Goal: Communication & Community: Answer question/provide support

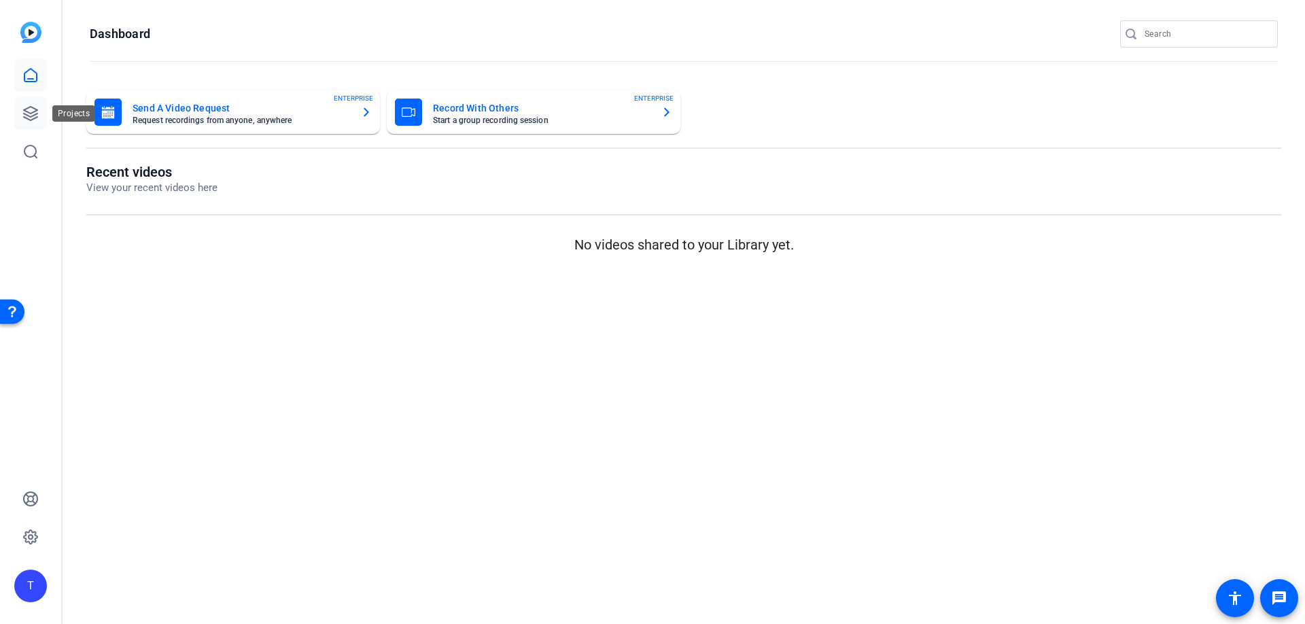
click at [43, 116] on link at bounding box center [30, 113] width 33 height 33
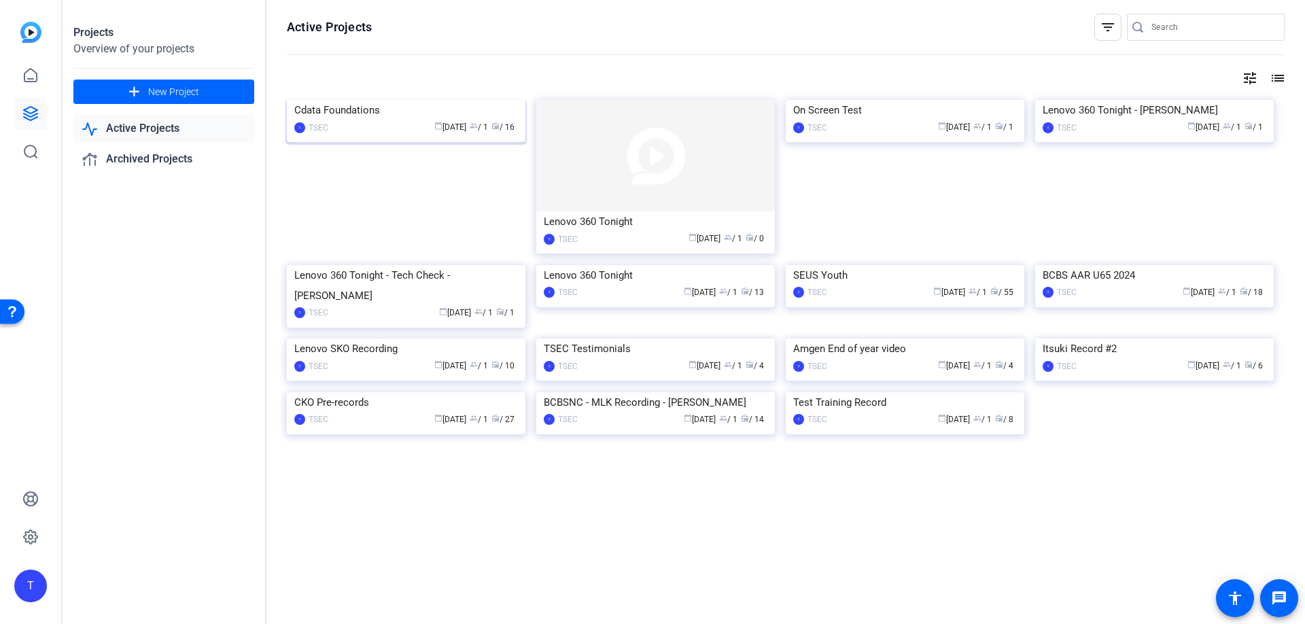
click at [369, 100] on img at bounding box center [406, 100] width 239 height 0
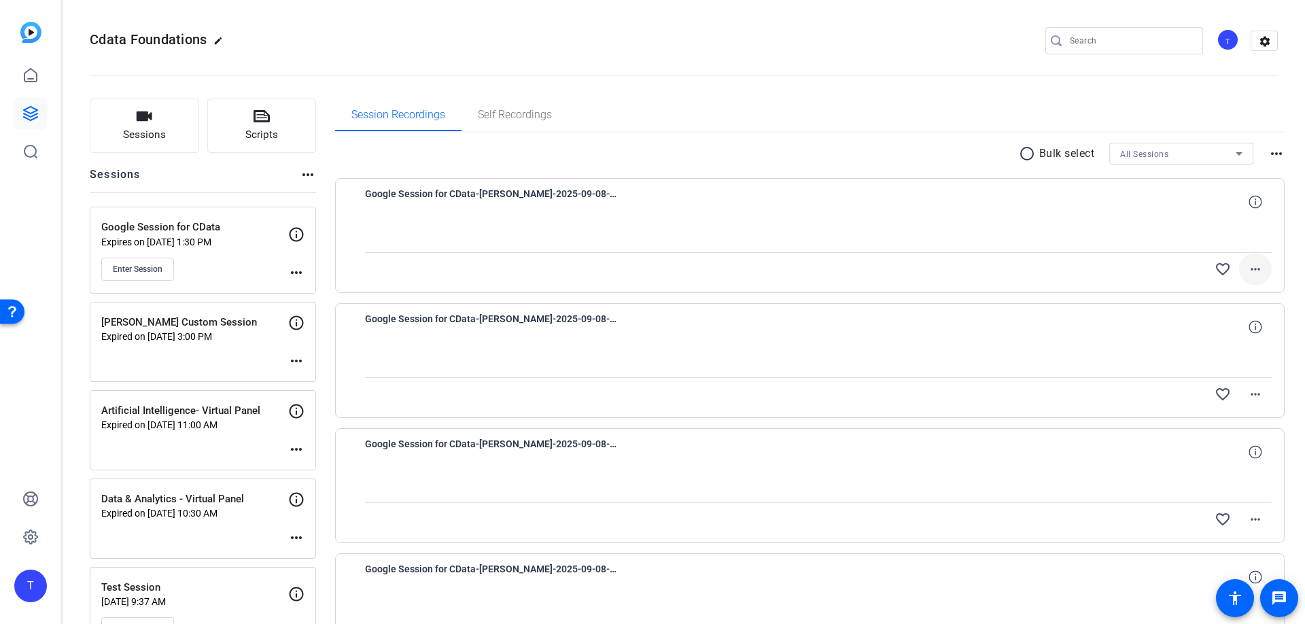
click at [1251, 277] on span at bounding box center [1255, 269] width 33 height 33
click at [1109, 220] on div at bounding box center [652, 312] width 1305 height 624
click at [1260, 201] on icon at bounding box center [1255, 201] width 13 height 13
click at [1260, 201] on mat-icon "close" at bounding box center [1255, 202] width 16 height 17
click at [553, 191] on span "Google Session for CData-Philip Stephens-2025-09-08-11-33-59-772-3" at bounding box center [490, 202] width 251 height 33
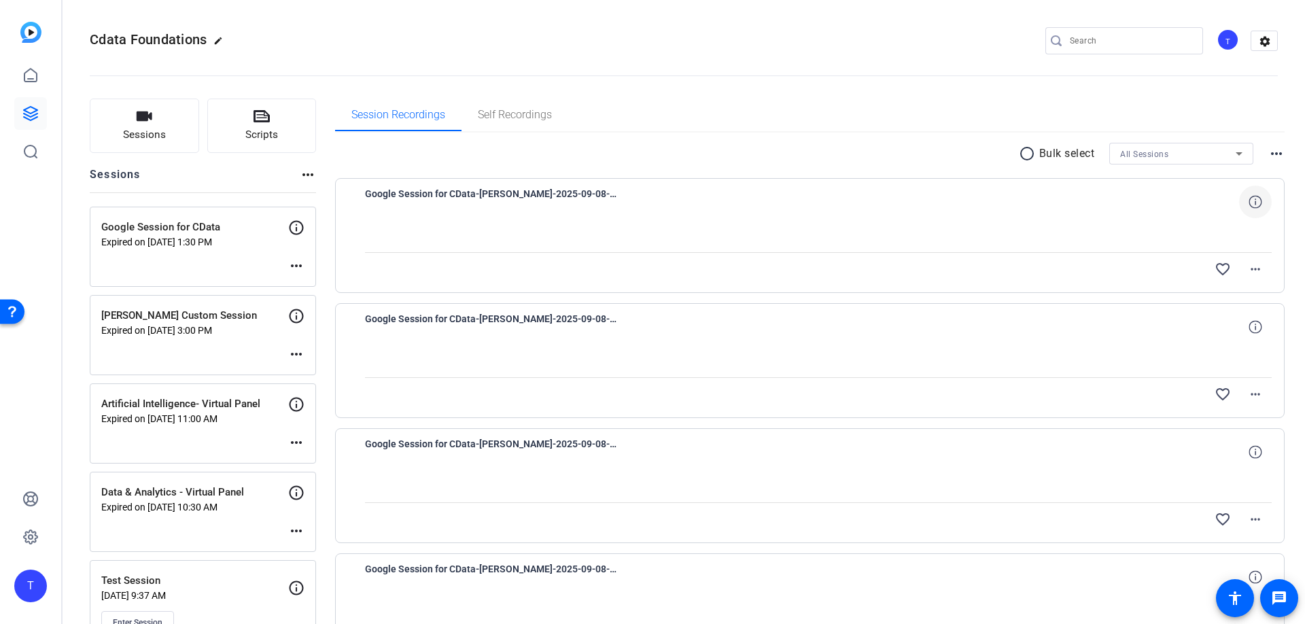
click at [1124, 254] on div "favorite_border more_horiz" at bounding box center [954, 269] width 635 height 33
click at [300, 267] on mat-icon "more_horiz" at bounding box center [296, 266] width 16 height 16
click at [192, 246] on div at bounding box center [652, 312] width 1305 height 624
click at [193, 237] on p "Expired on Sep 08, 2025 @ 1:30 PM" at bounding box center [194, 242] width 187 height 11
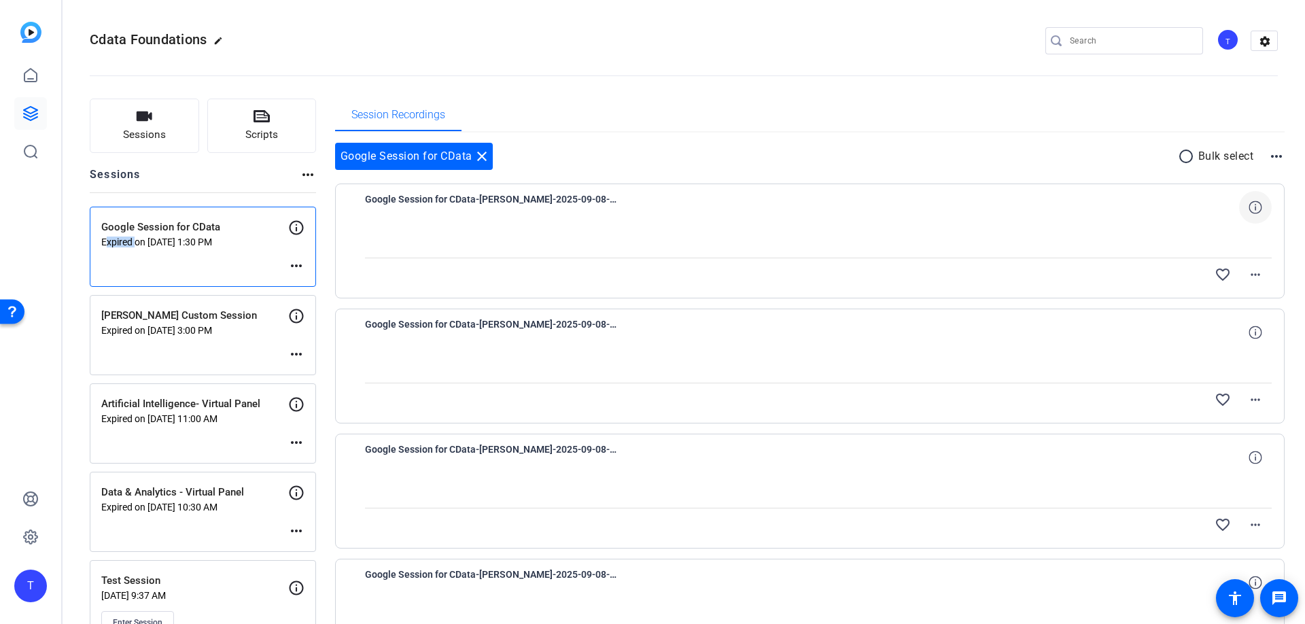
click at [193, 237] on p "Expired on Sep 08, 2025 @ 1:30 PM" at bounding box center [194, 242] width 187 height 11
click at [193, 222] on p "Google Session for CData" at bounding box center [194, 228] width 187 height 16
click at [298, 228] on icon at bounding box center [296, 228] width 16 height 16
click at [298, 264] on mat-icon "more_horiz" at bounding box center [296, 266] width 16 height 16
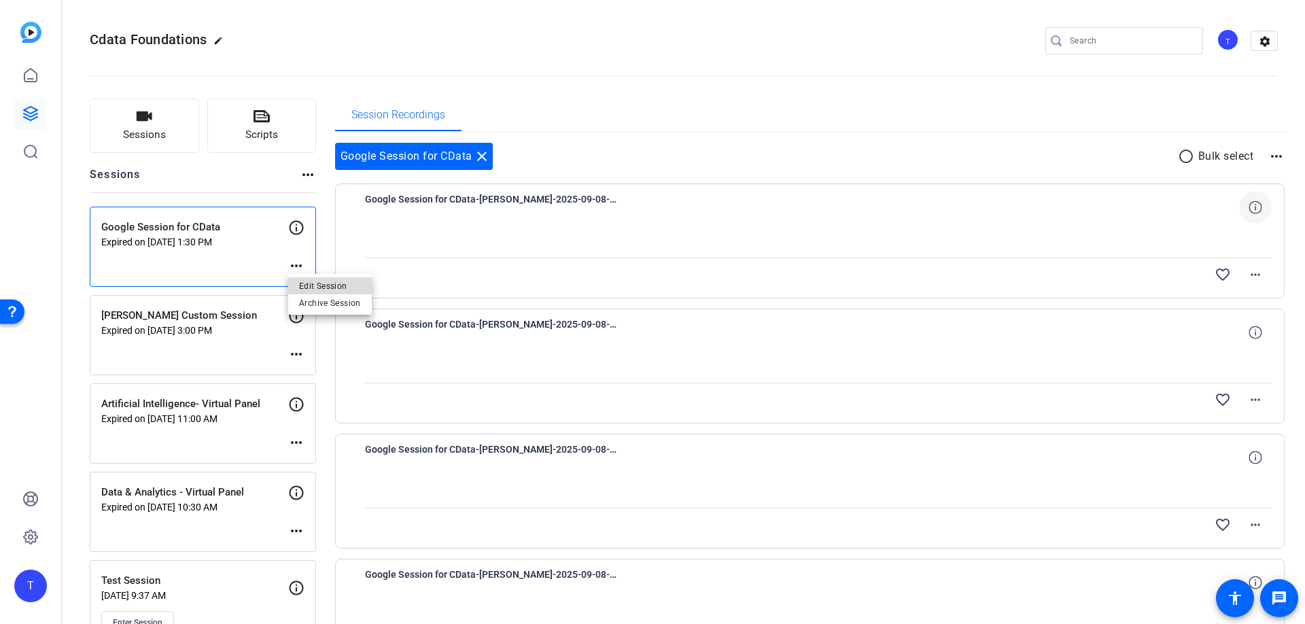
click at [312, 285] on span "Edit Session" at bounding box center [330, 286] width 62 height 16
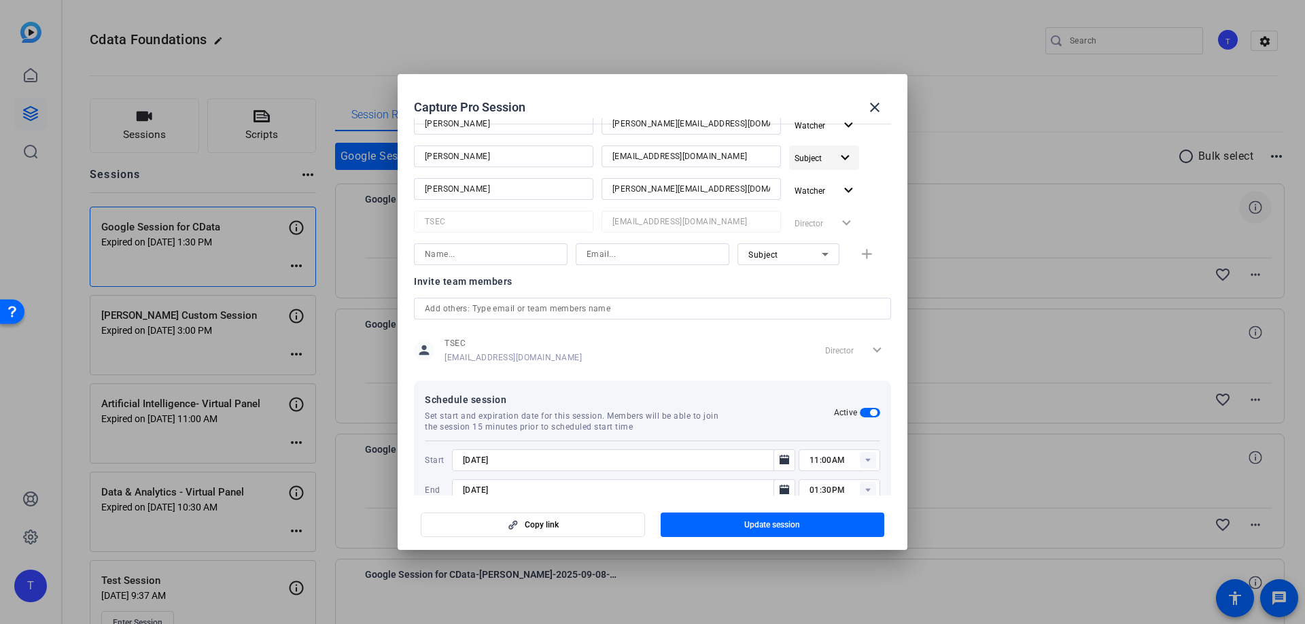
scroll to position [279, 0]
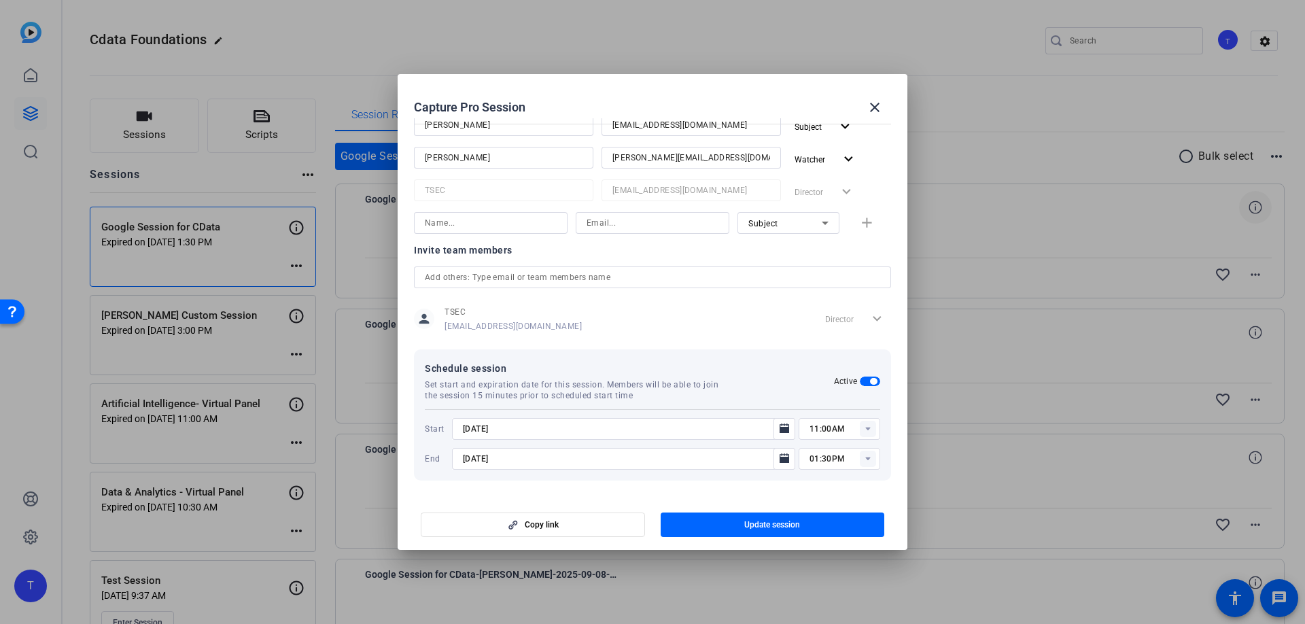
click at [870, 377] on span "button" at bounding box center [870, 382] width 20 height 10
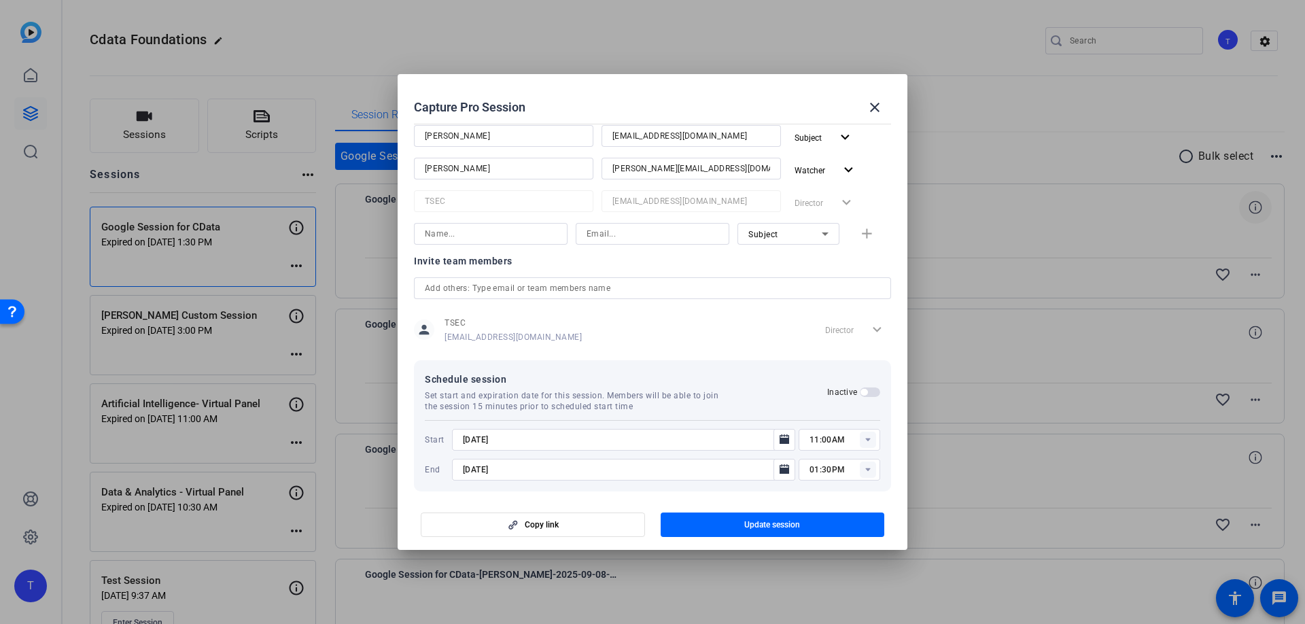
scroll to position [211, 0]
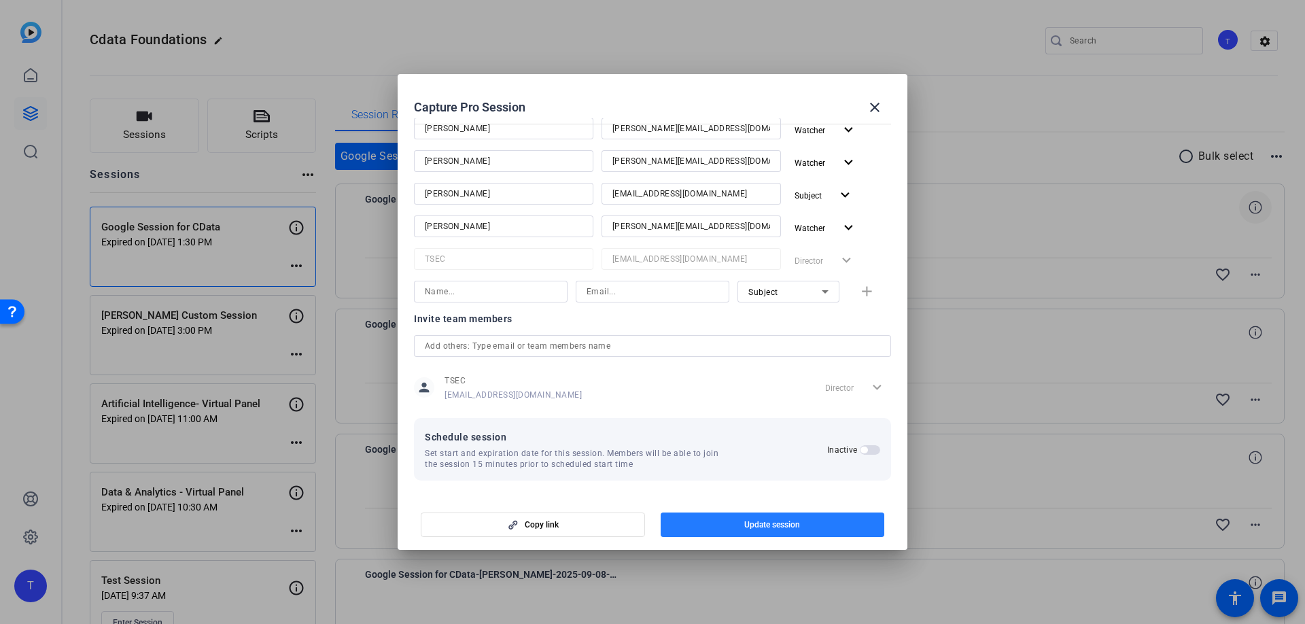
click at [746, 517] on span "button" at bounding box center [773, 524] width 224 height 33
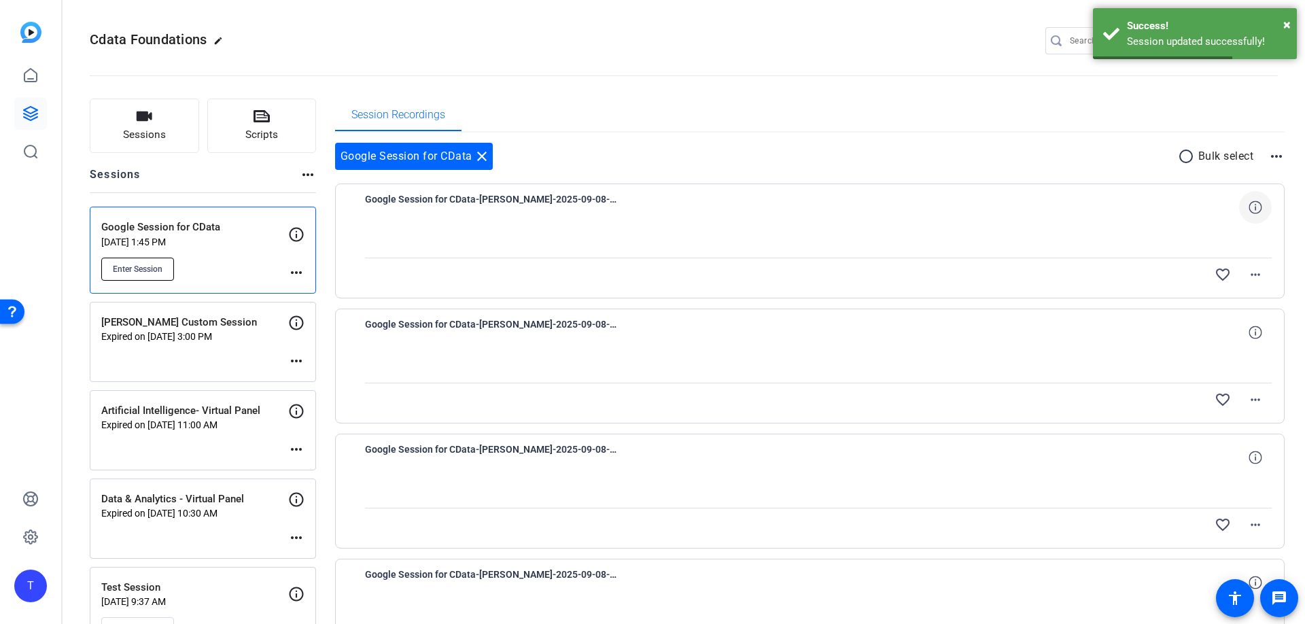
click at [135, 262] on button "Enter Session" at bounding box center [137, 269] width 73 height 23
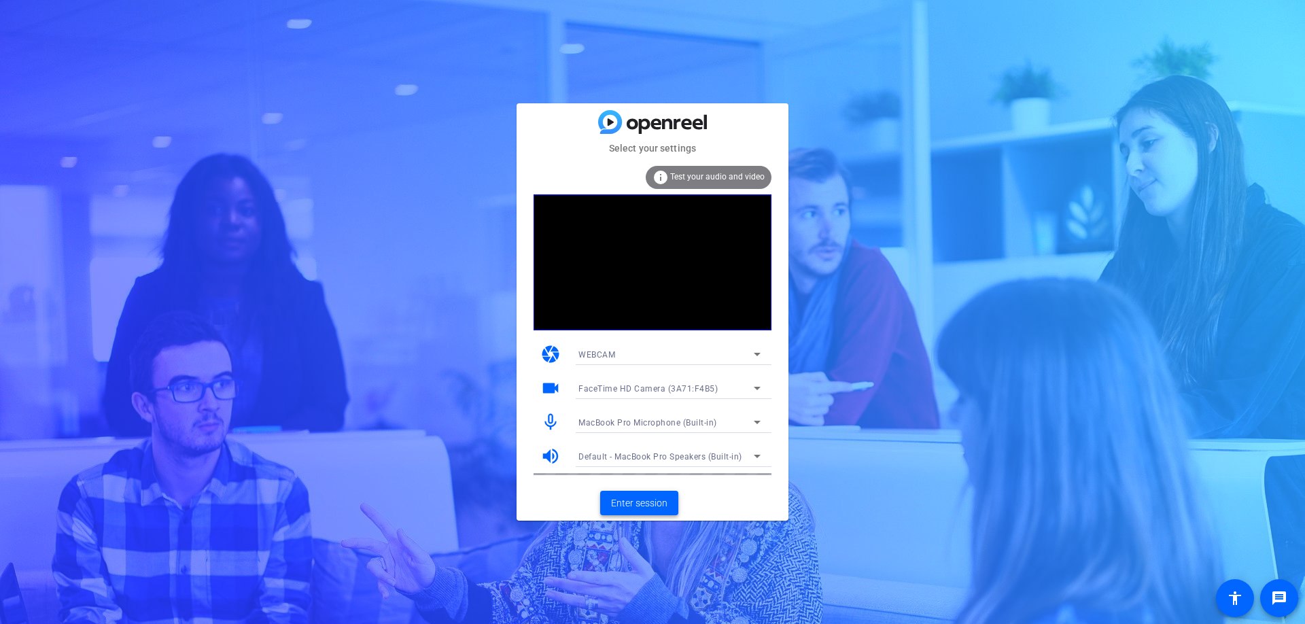
click at [646, 500] on span "Enter session" at bounding box center [639, 503] width 56 height 14
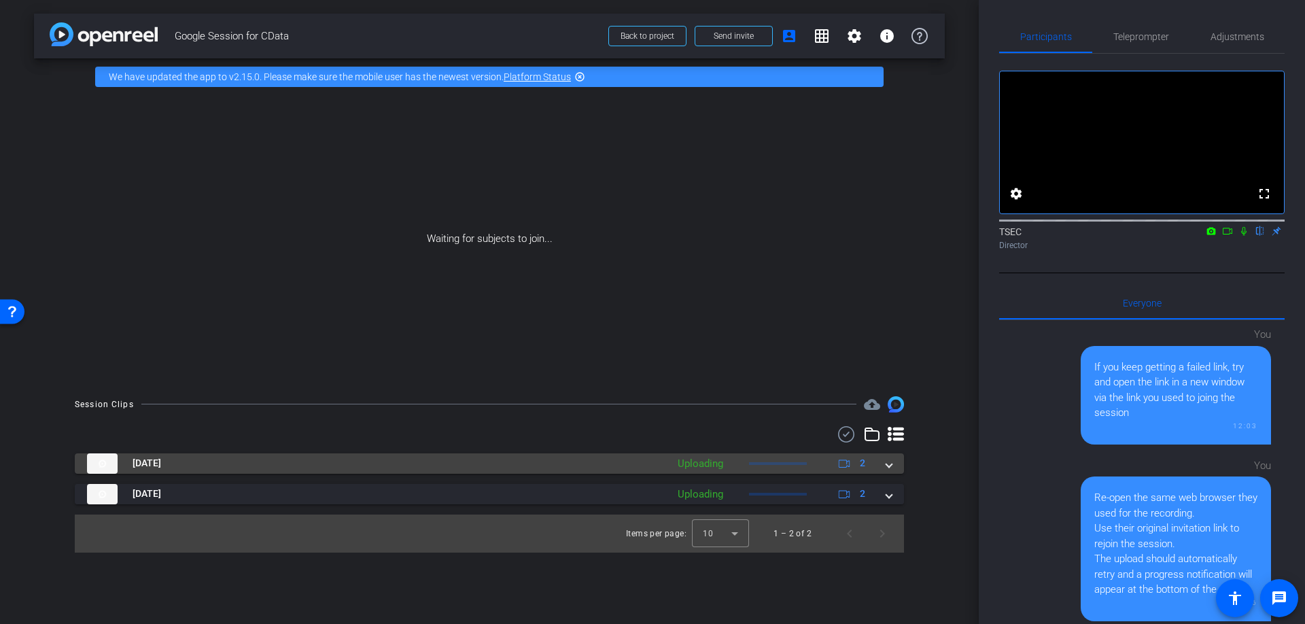
click at [890, 468] on span at bounding box center [888, 463] width 5 height 14
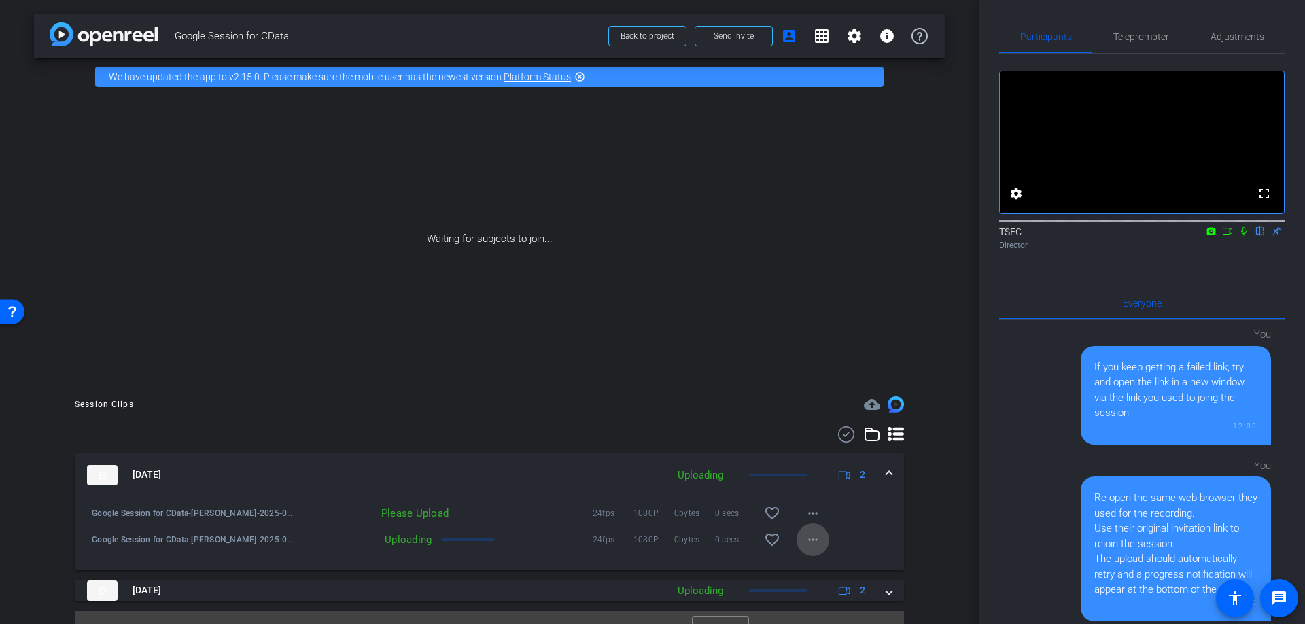
click at [811, 531] on mat-icon "more_horiz" at bounding box center [813, 539] width 16 height 16
click at [1229, 247] on div at bounding box center [652, 312] width 1305 height 624
click at [1228, 236] on icon at bounding box center [1227, 231] width 11 height 10
click at [1260, 236] on icon at bounding box center [1259, 231] width 5 height 9
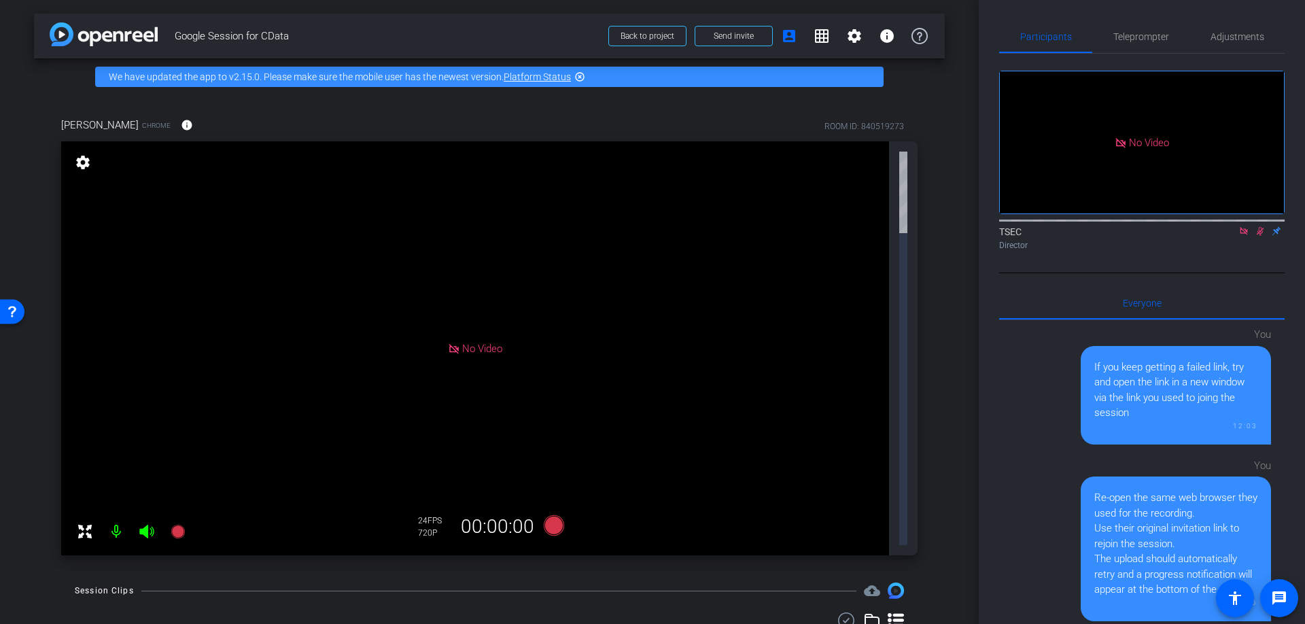
click at [1260, 236] on icon at bounding box center [1260, 231] width 7 height 9
click at [1257, 236] on icon at bounding box center [1260, 231] width 11 height 10
click at [1244, 273] on div "No Video TSEC Director" at bounding box center [1141, 164] width 285 height 220
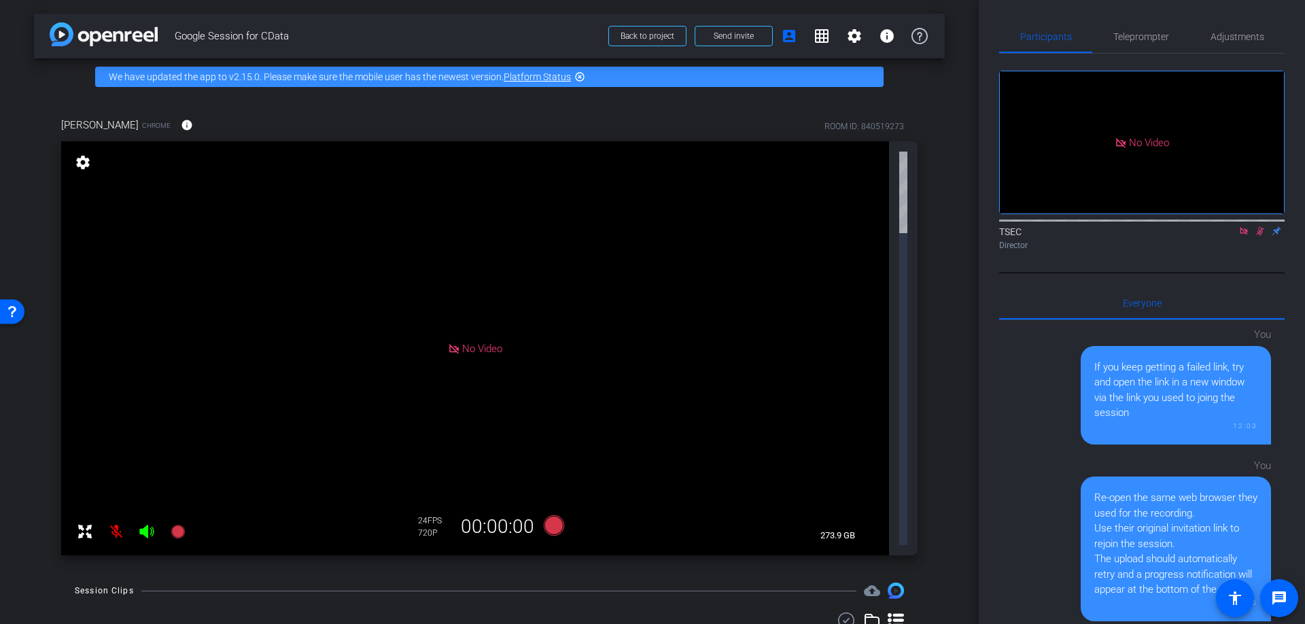
click at [1261, 236] on icon at bounding box center [1260, 231] width 7 height 9
click at [1261, 236] on icon at bounding box center [1259, 231] width 5 height 9
click at [1261, 236] on icon at bounding box center [1260, 231] width 11 height 10
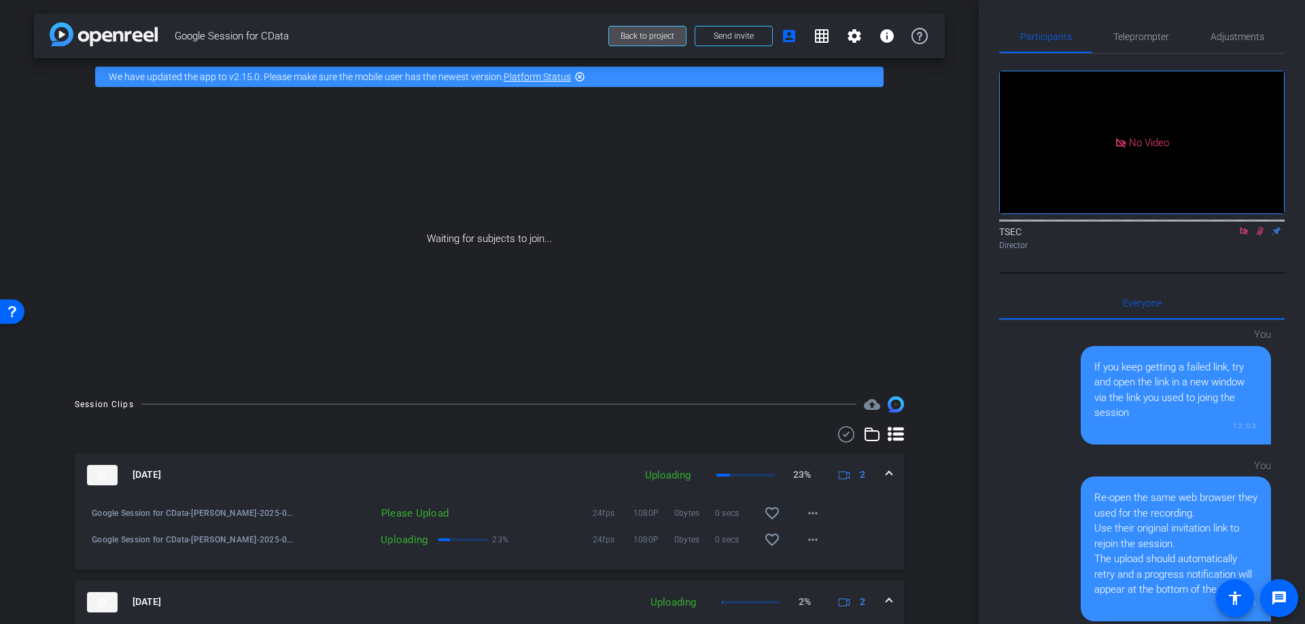
click at [623, 33] on span "Back to project" at bounding box center [648, 36] width 54 height 10
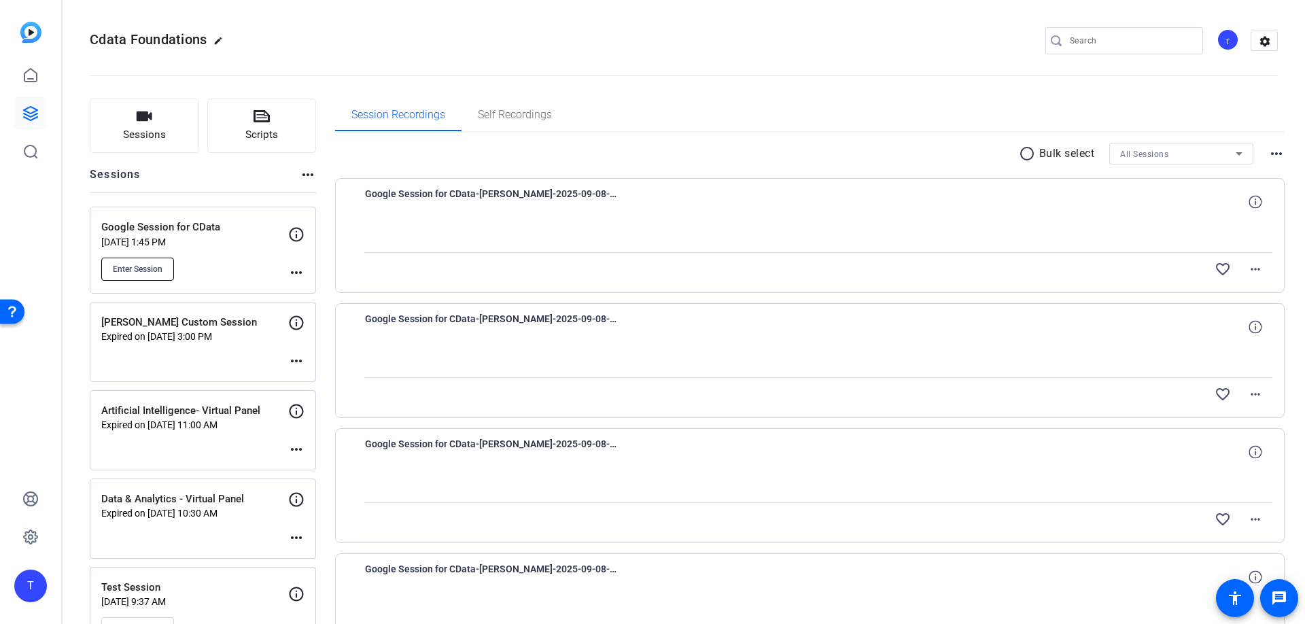
click at [152, 269] on span "Enter Session" at bounding box center [138, 269] width 50 height 11
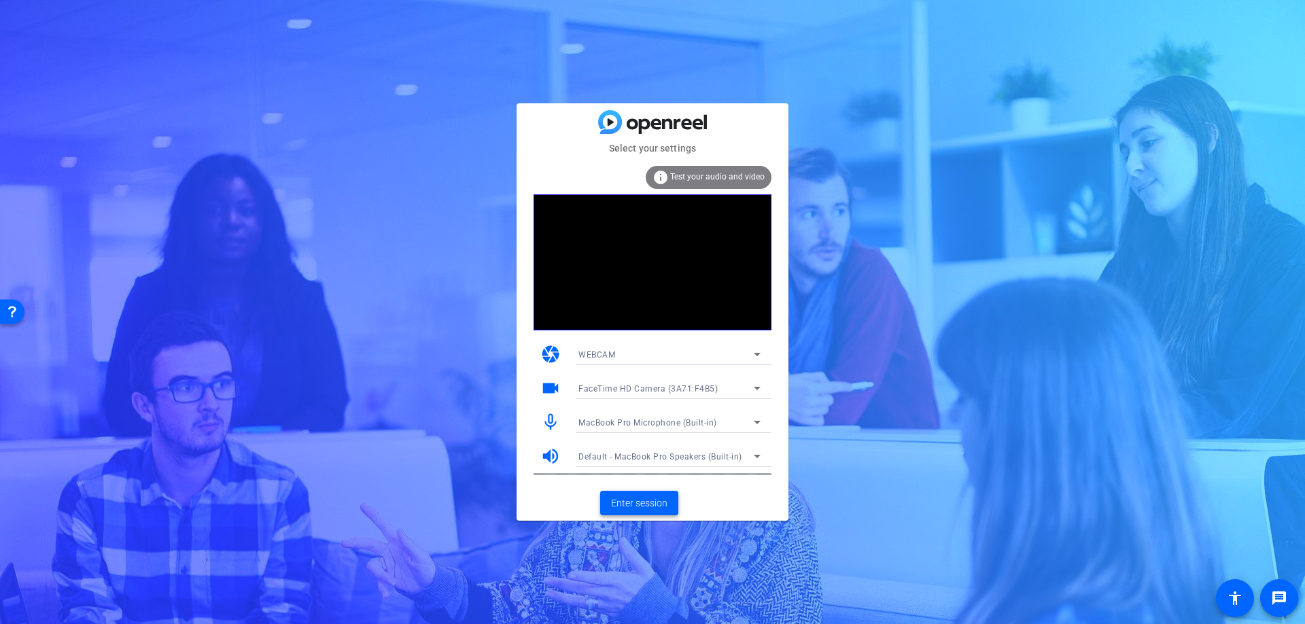
click at [628, 502] on span "Enter session" at bounding box center [639, 503] width 56 height 14
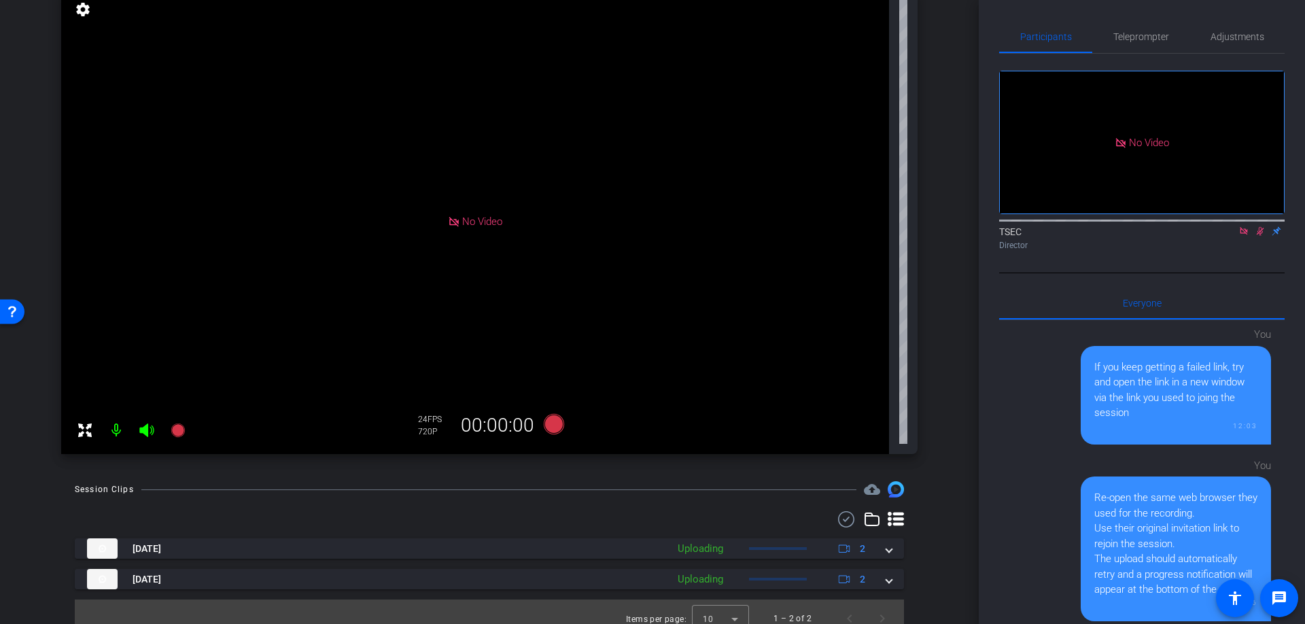
scroll to position [167, 0]
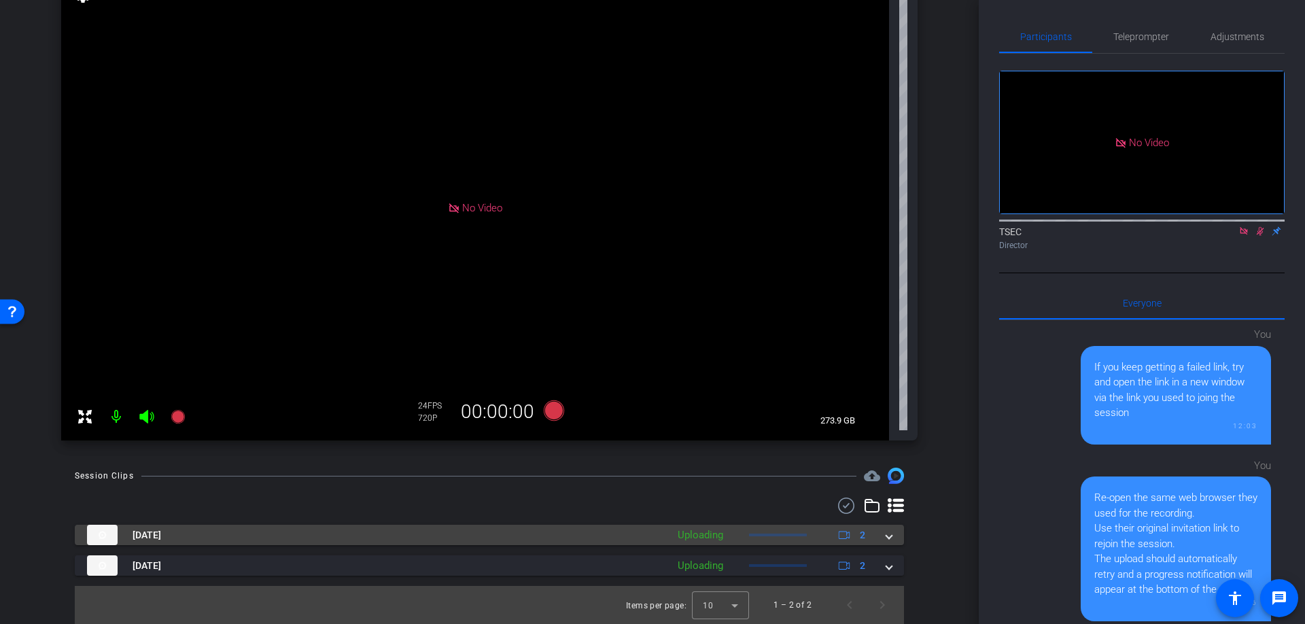
click at [892, 540] on mat-expansion-panel-header "Sep 8, 2025 Uploading 2" at bounding box center [489, 535] width 829 height 20
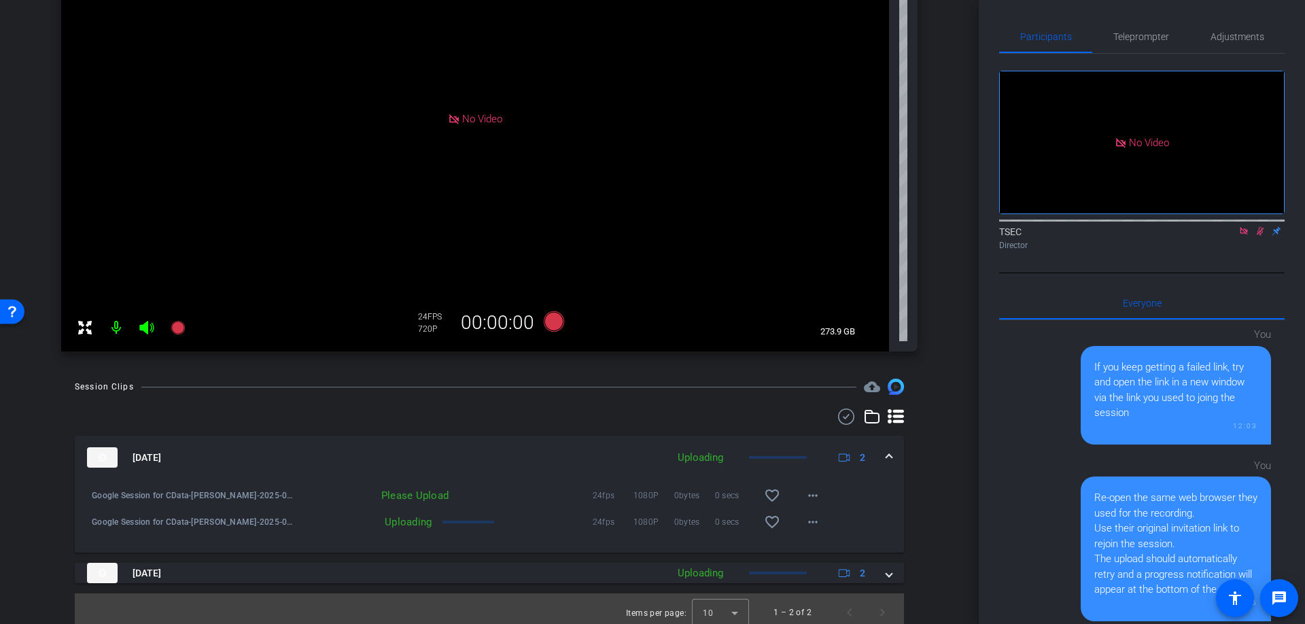
scroll to position [263, 0]
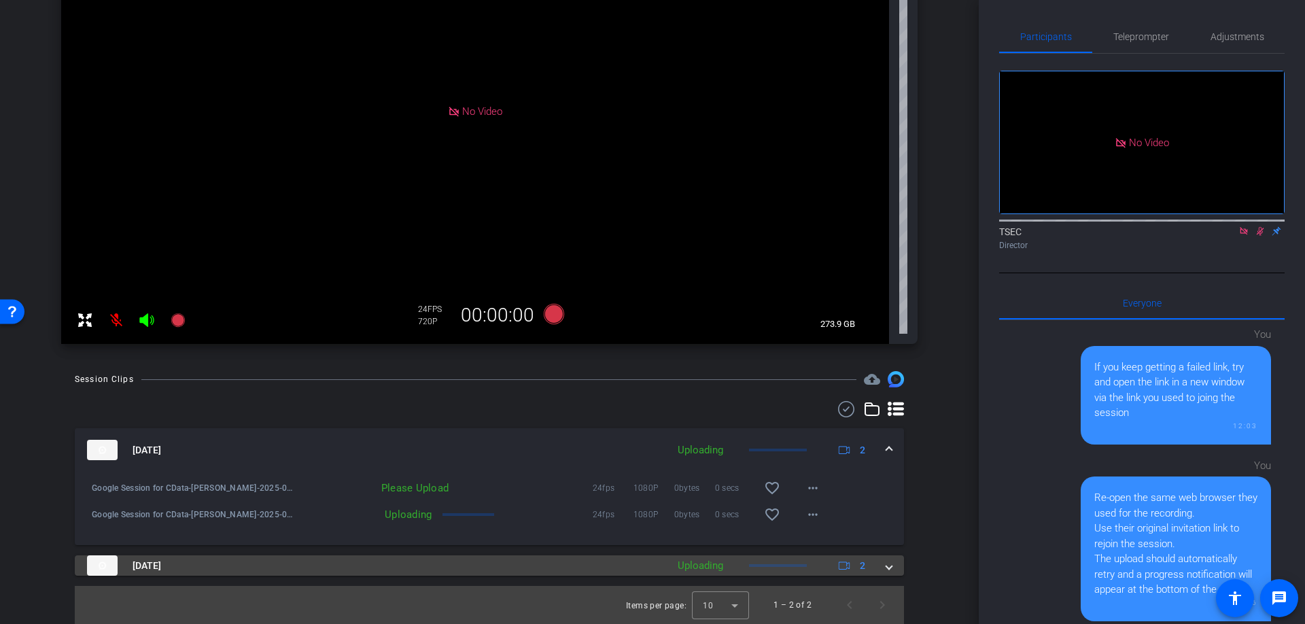
click at [887, 564] on span at bounding box center [888, 566] width 5 height 14
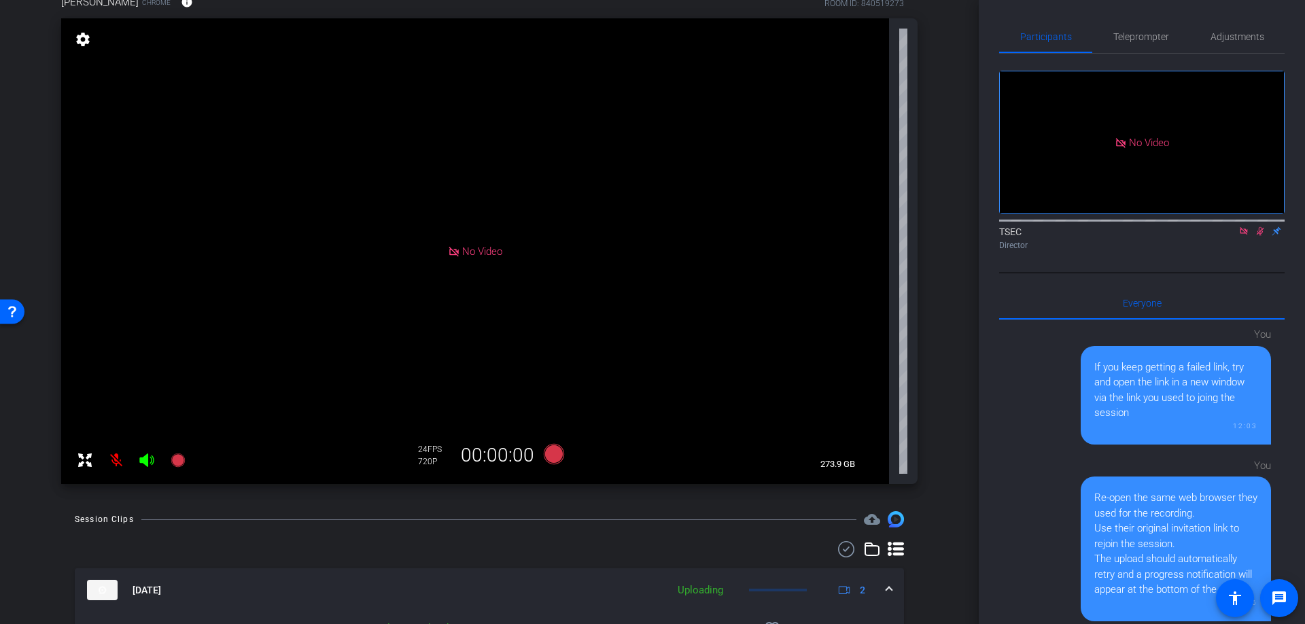
scroll to position [0, 0]
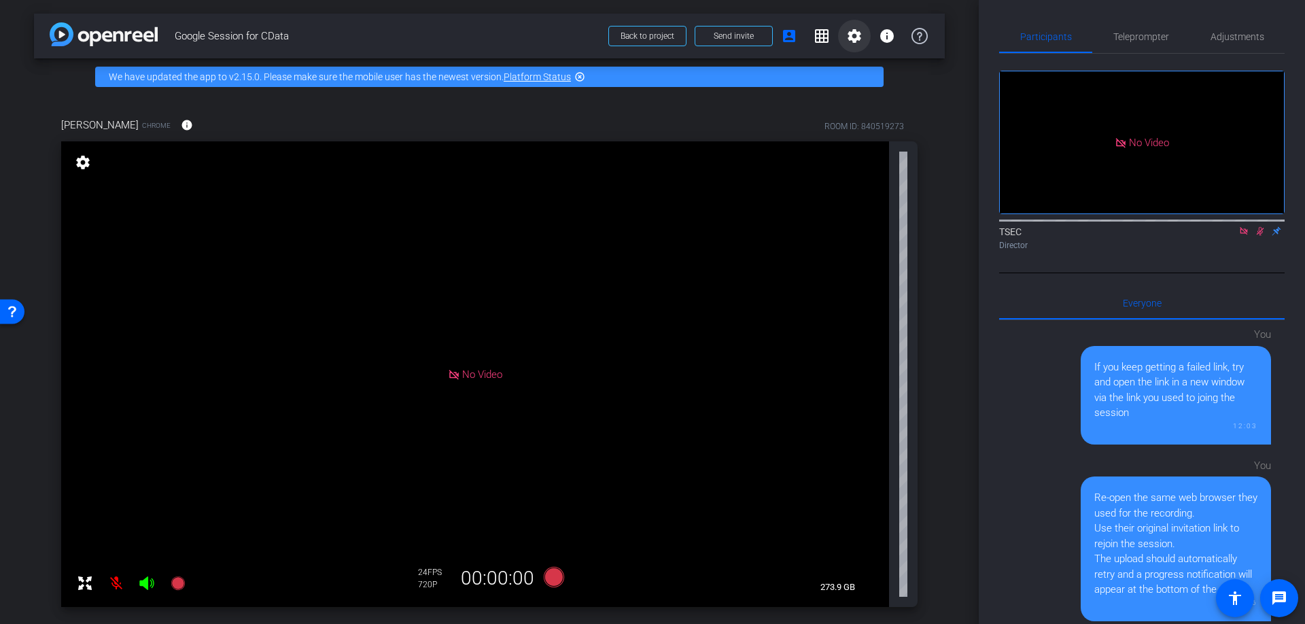
click at [854, 33] on mat-icon "settings" at bounding box center [854, 36] width 16 height 16
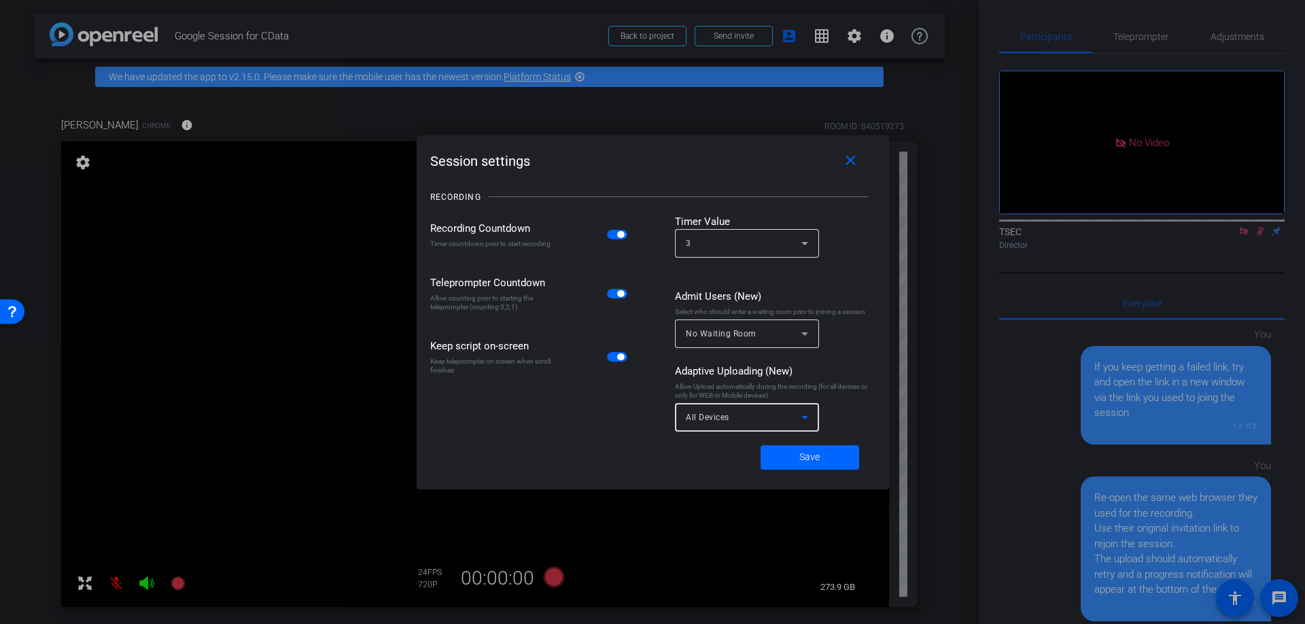
click at [751, 424] on div "All Devices" at bounding box center [744, 416] width 116 height 17
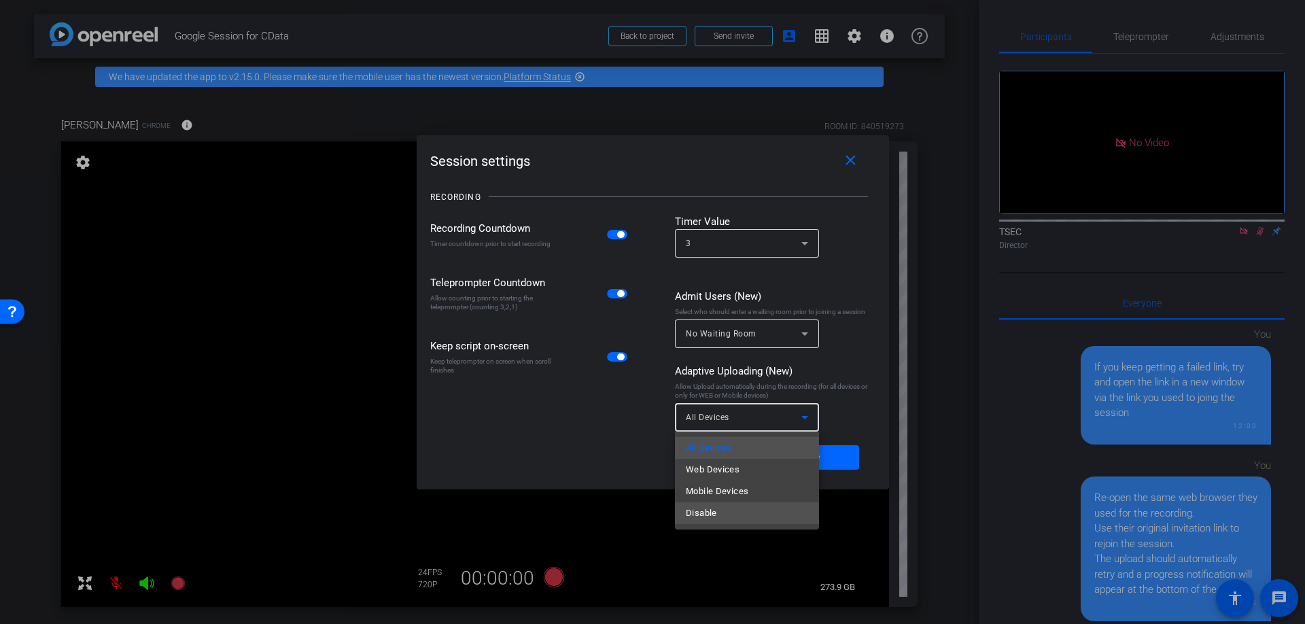
click at [730, 512] on mat-option "Disable" at bounding box center [747, 513] width 144 height 22
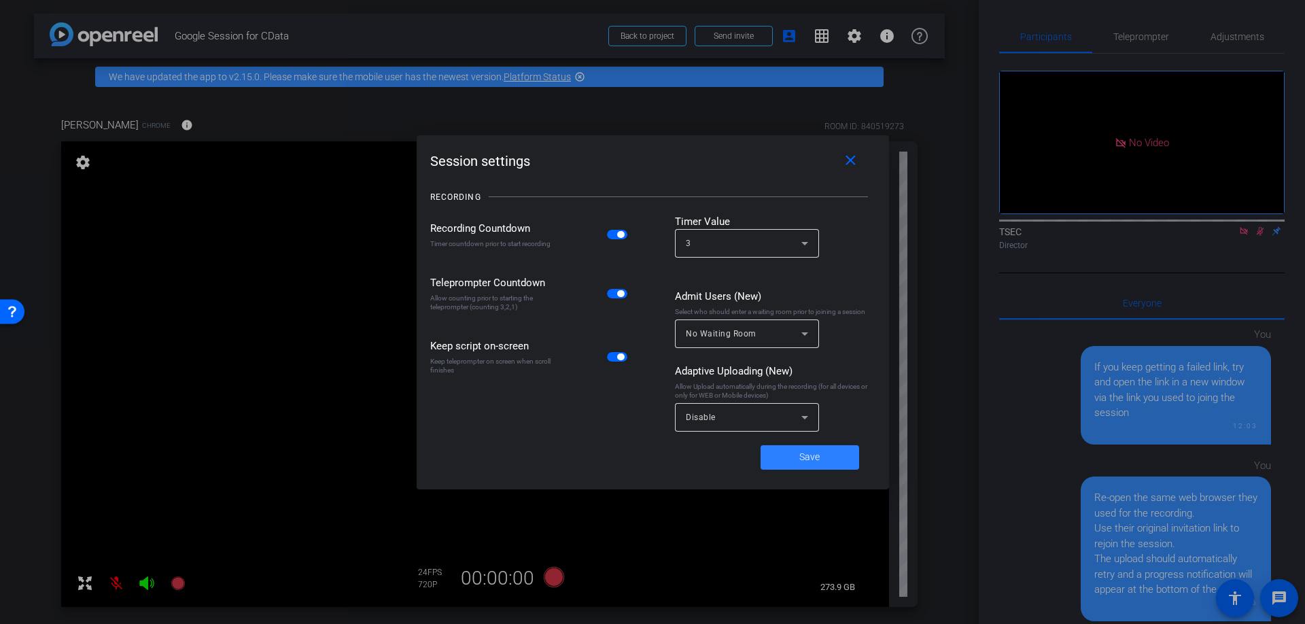
click at [778, 459] on span at bounding box center [810, 457] width 99 height 33
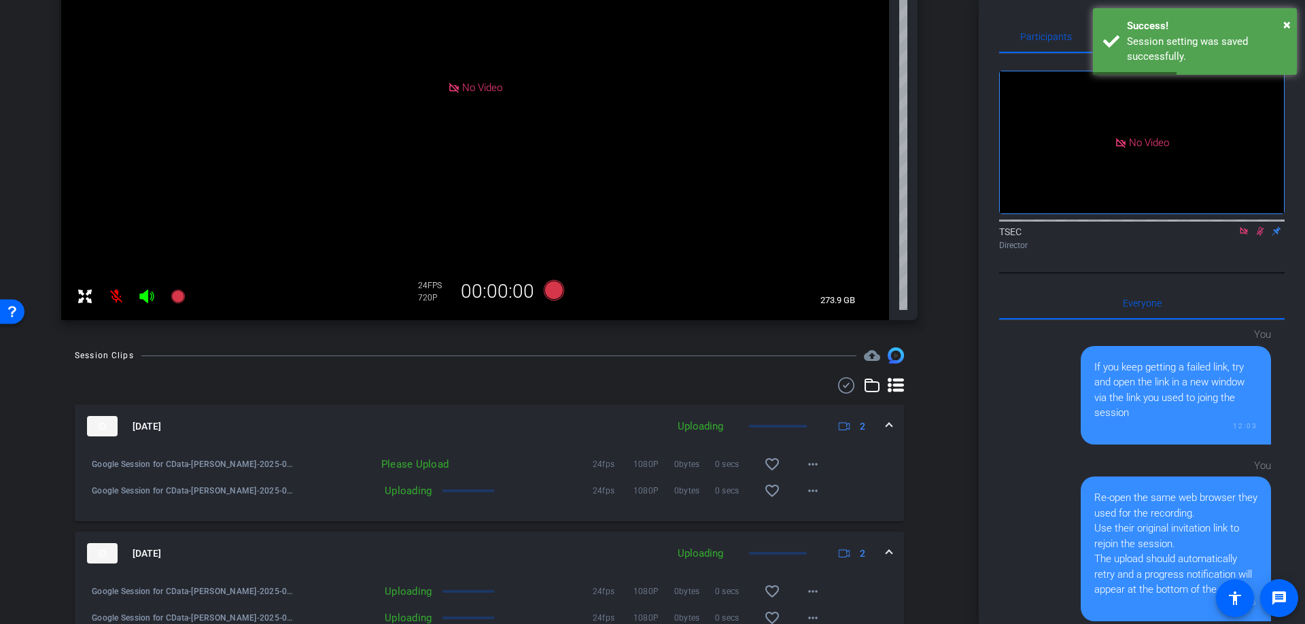
scroll to position [317, 0]
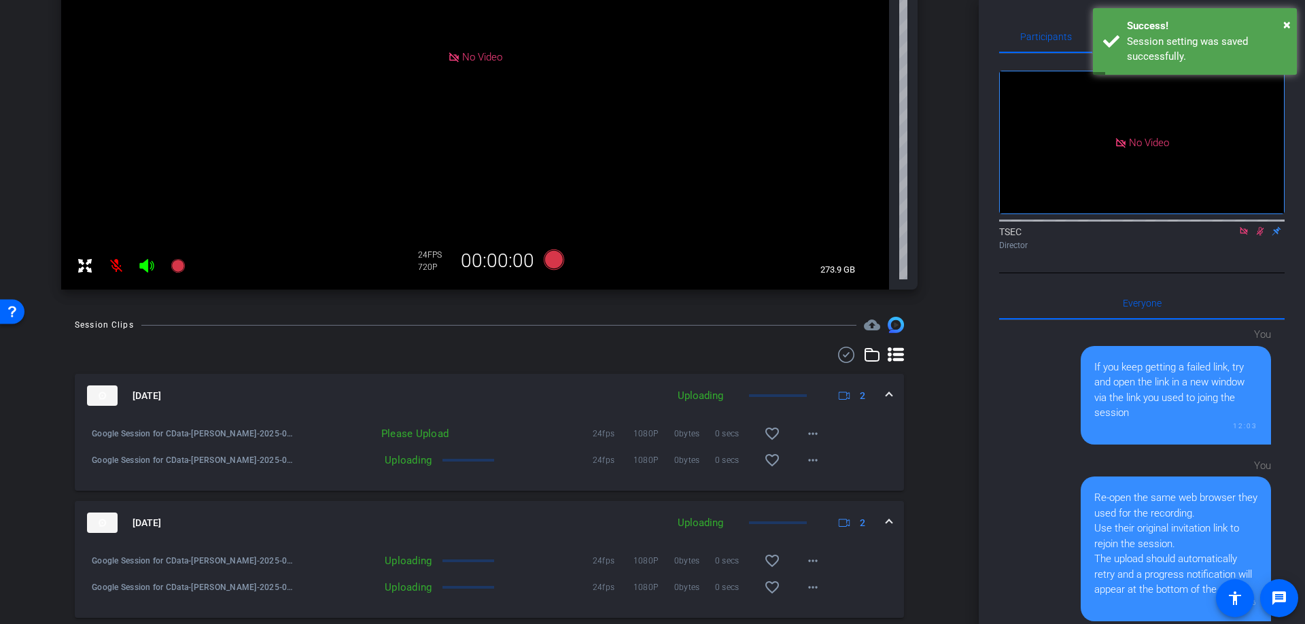
click at [459, 463] on div "Uploading 24fps 1080P 0bytes 0 secs favorite_border more_horiz" at bounding box center [562, 460] width 534 height 33
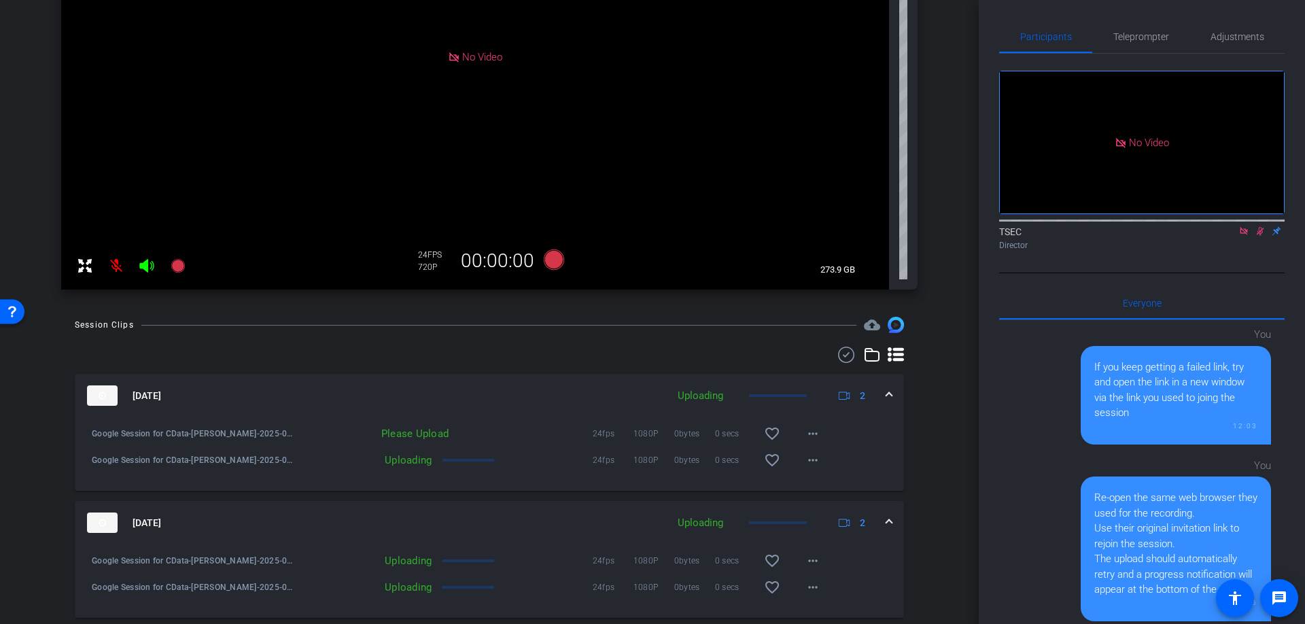
click at [459, 463] on div "Uploading 24fps 1080P 0bytes 0 secs favorite_border more_horiz" at bounding box center [562, 460] width 534 height 33
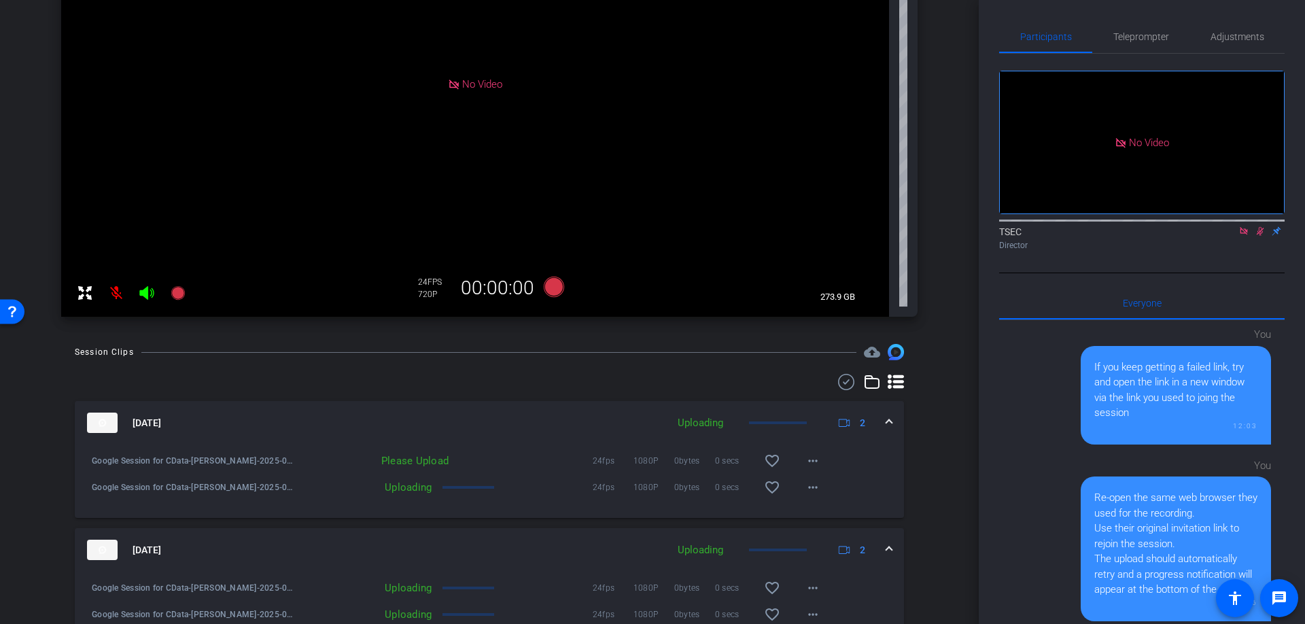
scroll to position [286, 0]
click at [1237, 37] on span "Adjustments" at bounding box center [1237, 37] width 54 height 10
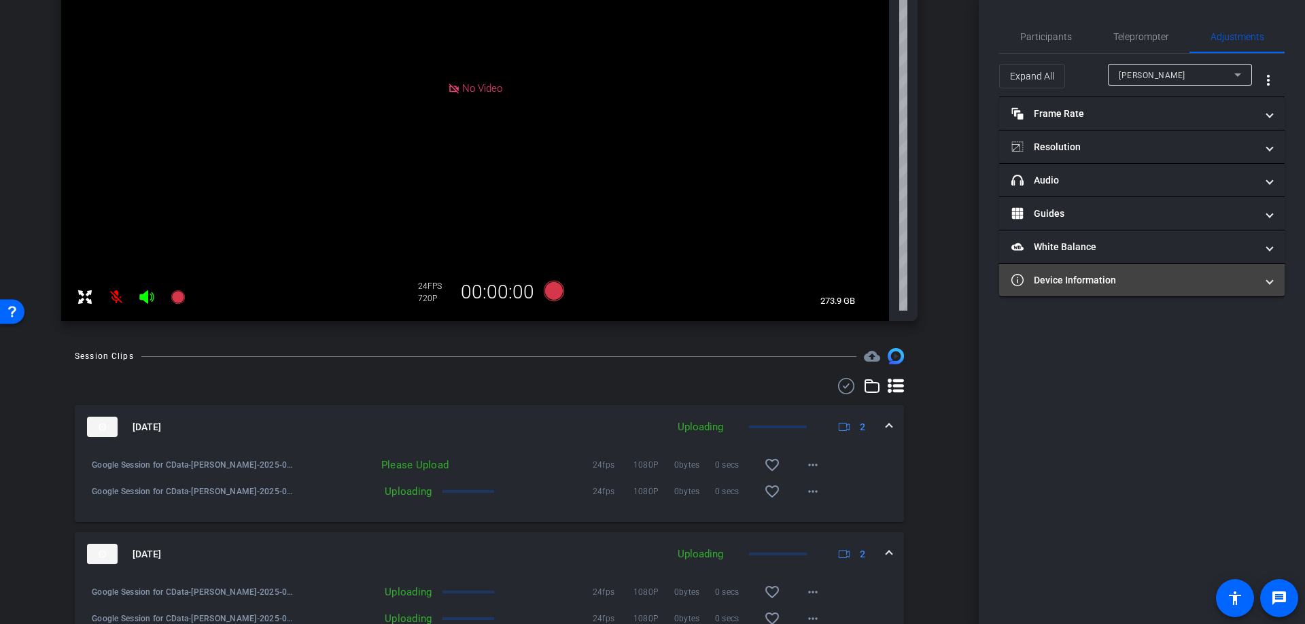
click at [1108, 271] on mat-expansion-panel-header "Device Information" at bounding box center [1141, 280] width 285 height 33
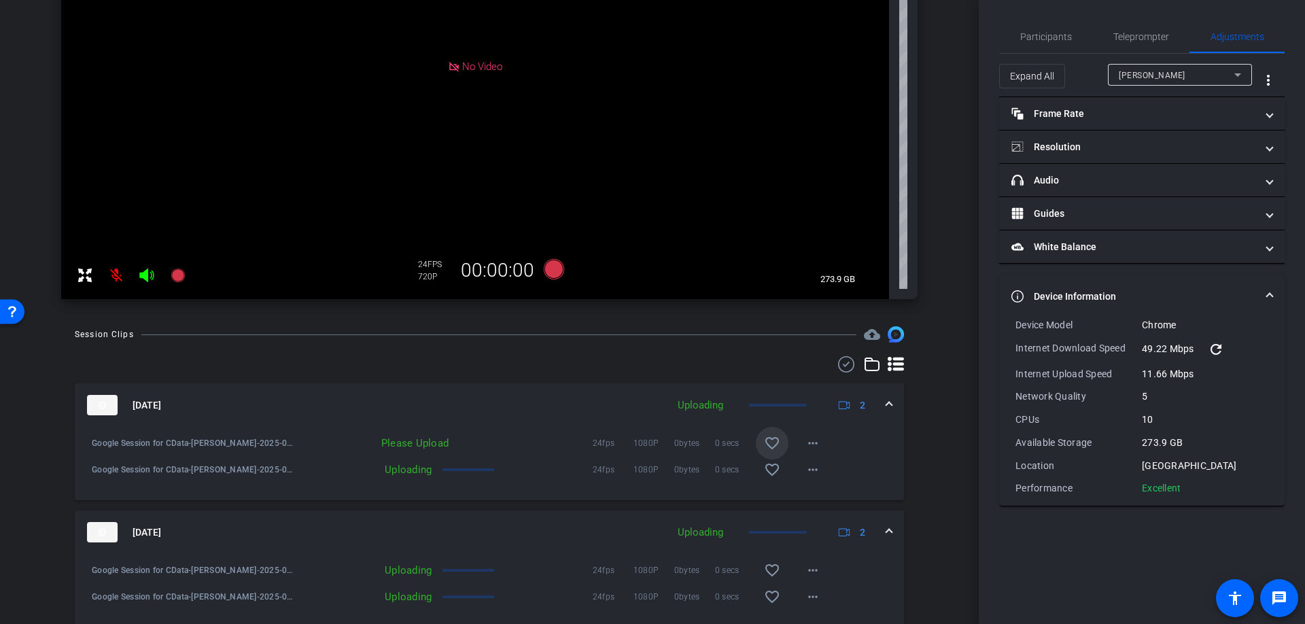
scroll to position [320, 0]
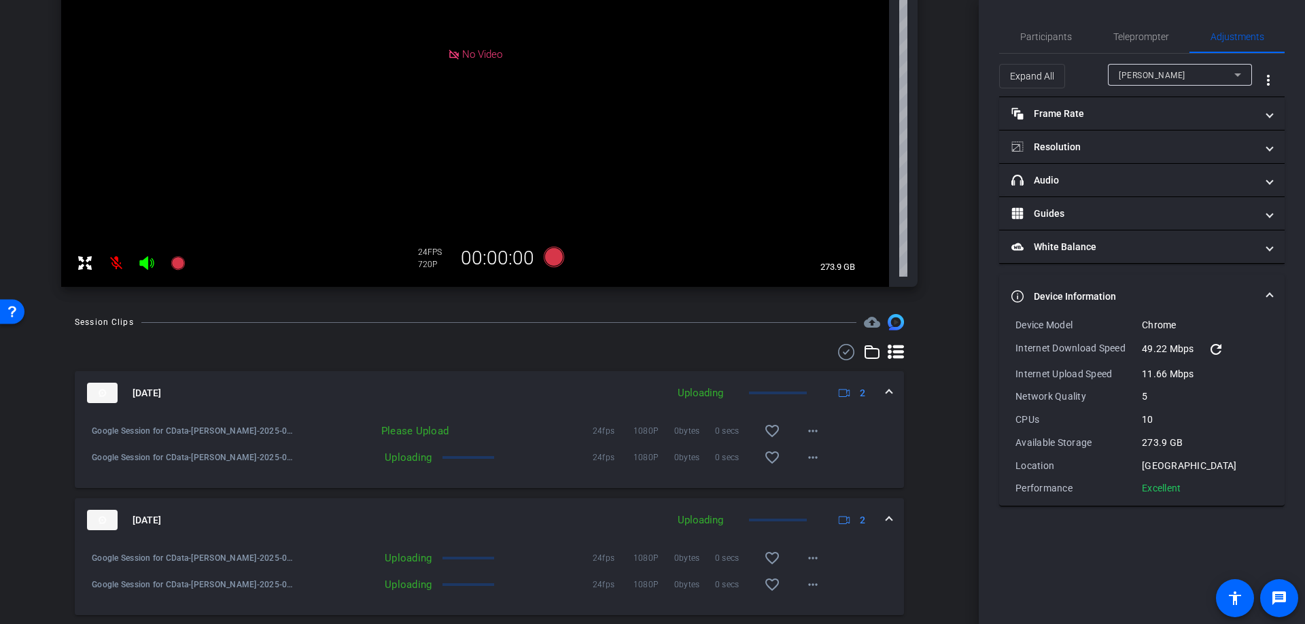
click at [764, 522] on mat-panel-description "Uploading 2" at bounding box center [773, 520] width 205 height 20
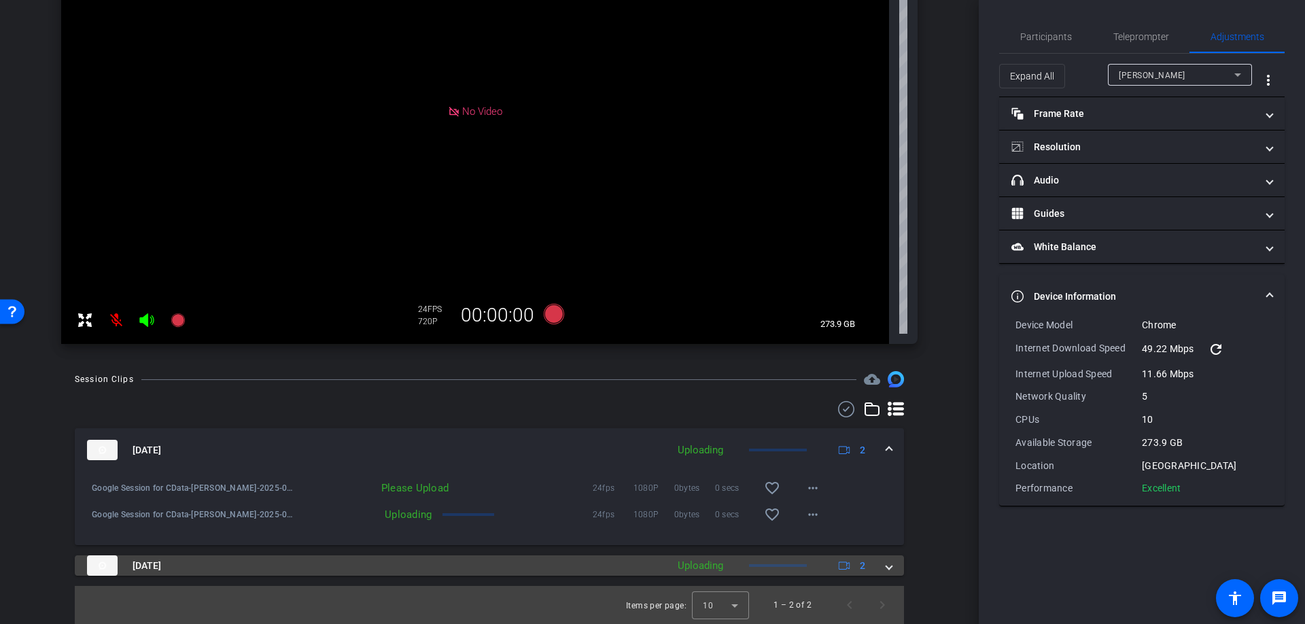
scroll to position [263, 0]
click at [769, 563] on mat-panel-description "Uploading 2" at bounding box center [773, 565] width 205 height 20
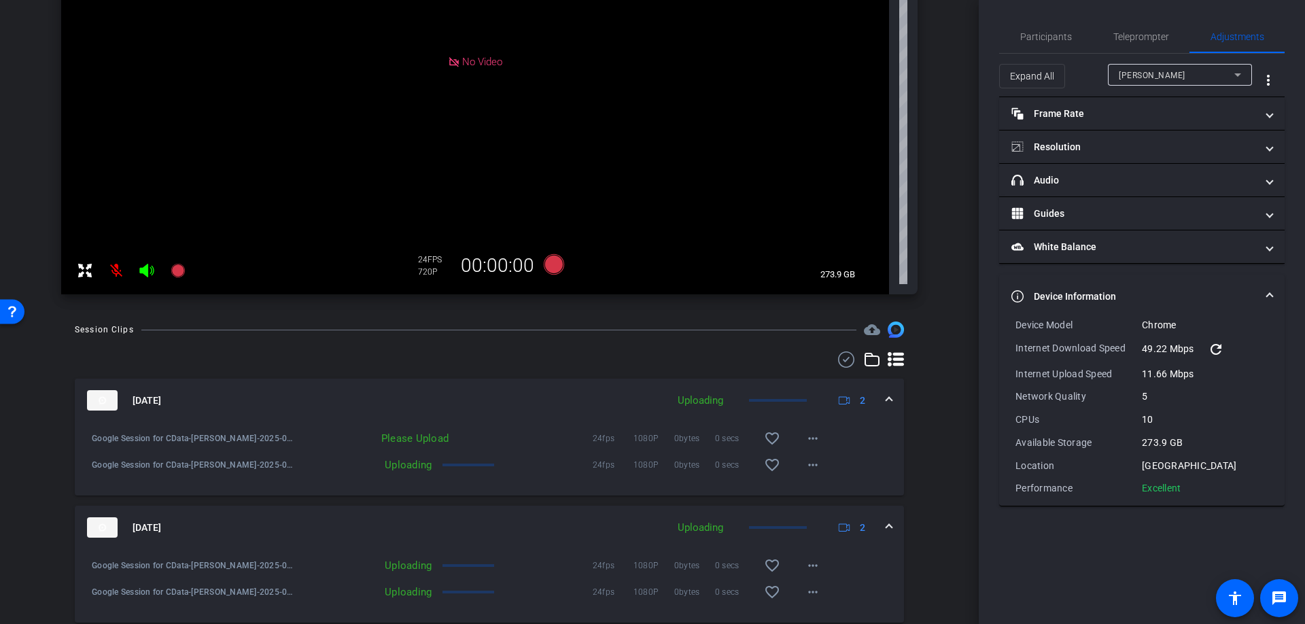
scroll to position [320, 0]
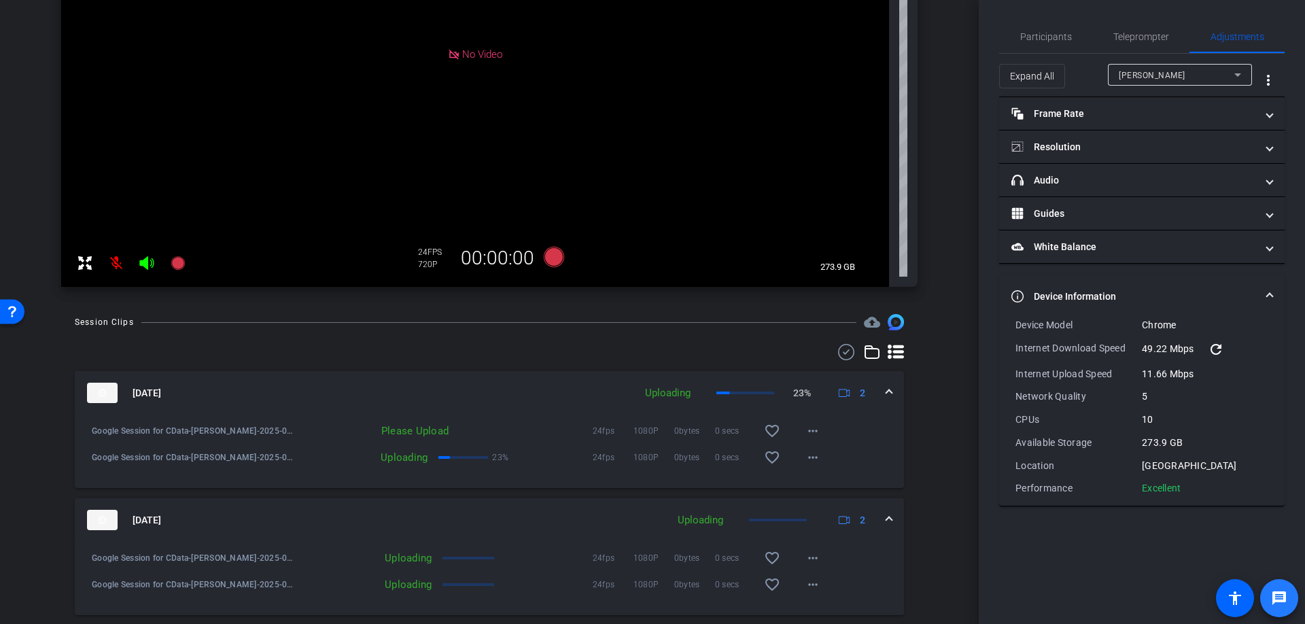
click at [1287, 587] on span at bounding box center [1279, 598] width 33 height 33
click at [1043, 43] on span "Participants" at bounding box center [1046, 36] width 52 height 33
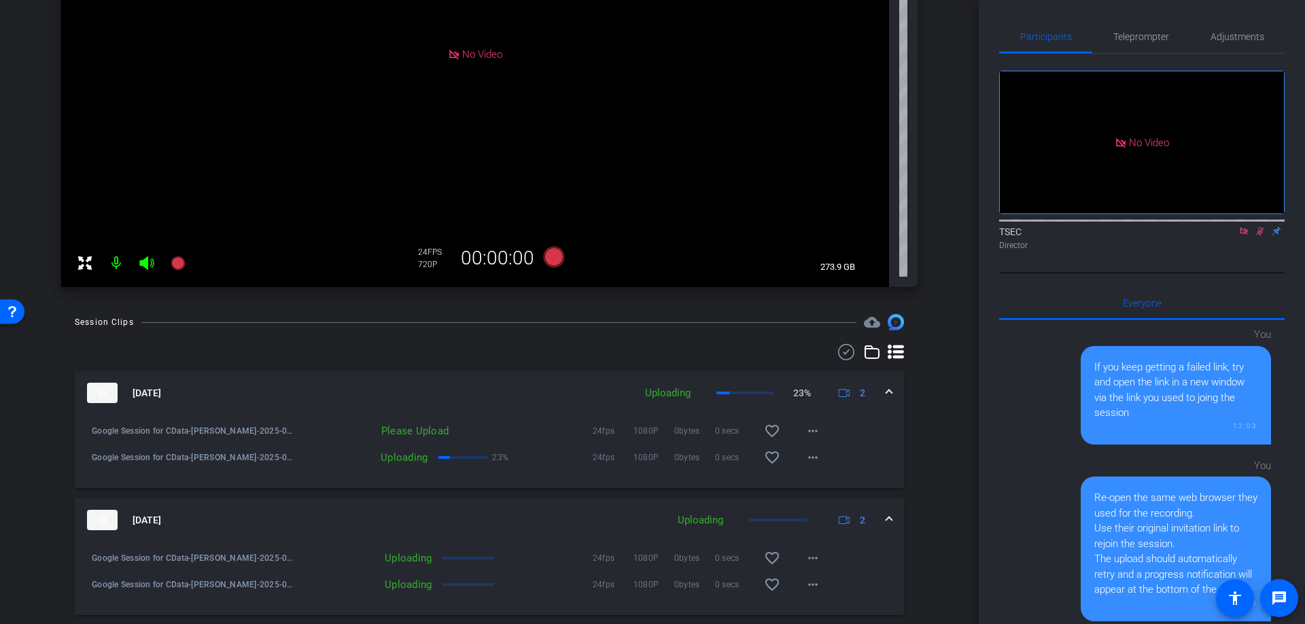
click at [1257, 226] on icon at bounding box center [1260, 231] width 11 height 10
click at [1231, 33] on span "Adjustments" at bounding box center [1237, 37] width 54 height 10
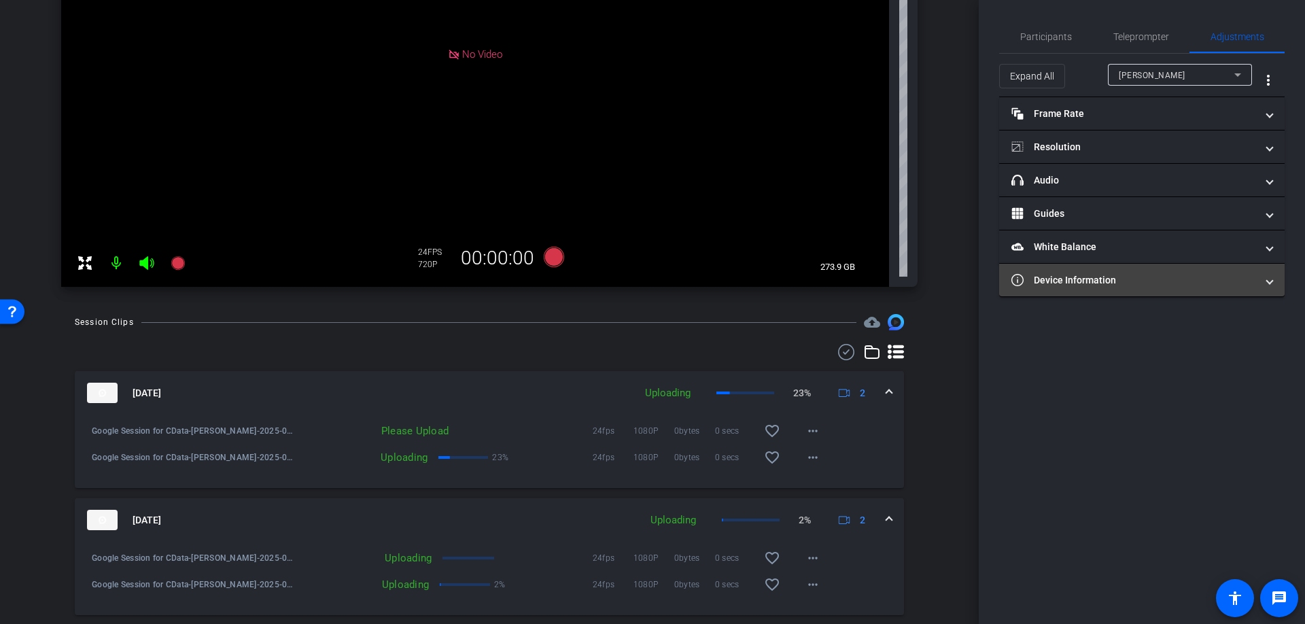
click at [1188, 284] on mat-panel-title "Device Information" at bounding box center [1133, 280] width 245 height 14
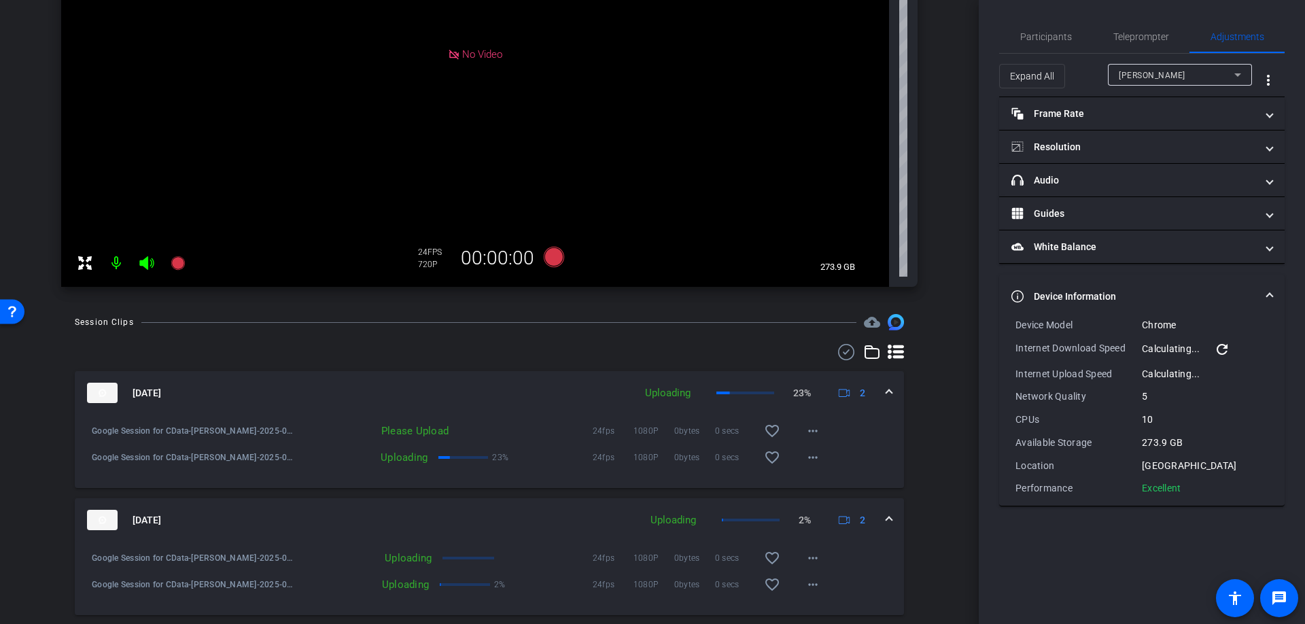
click at [1224, 352] on mat-icon "refresh" at bounding box center [1222, 349] width 16 height 16
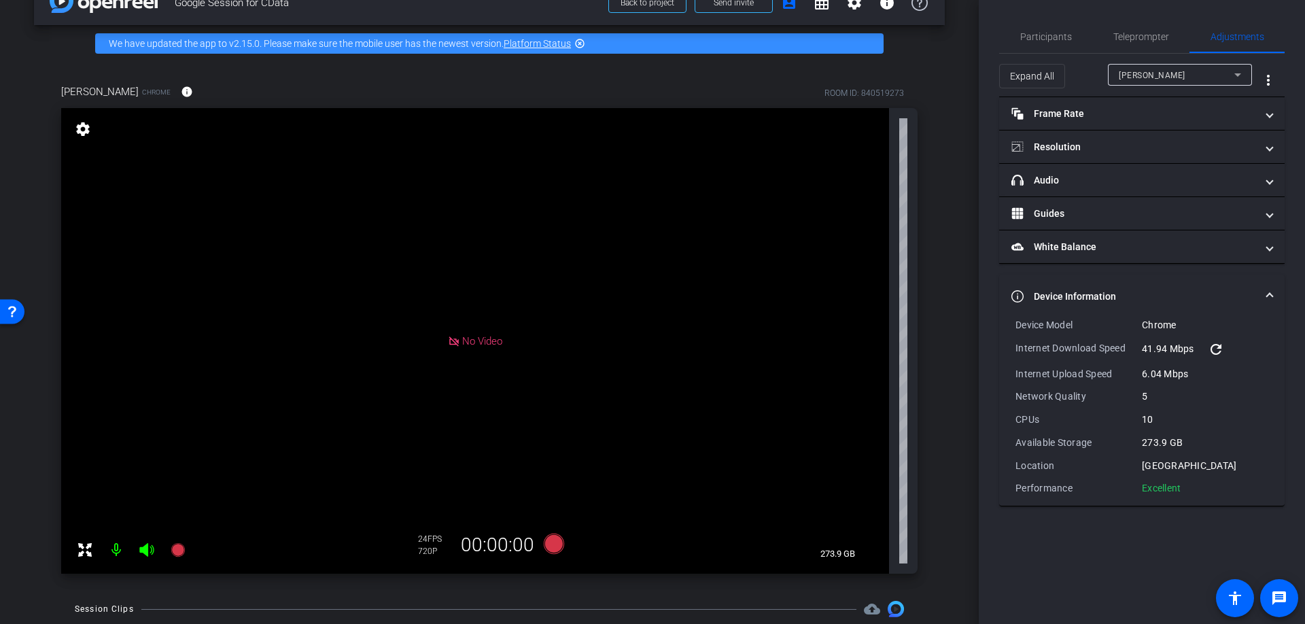
scroll to position [31, 0]
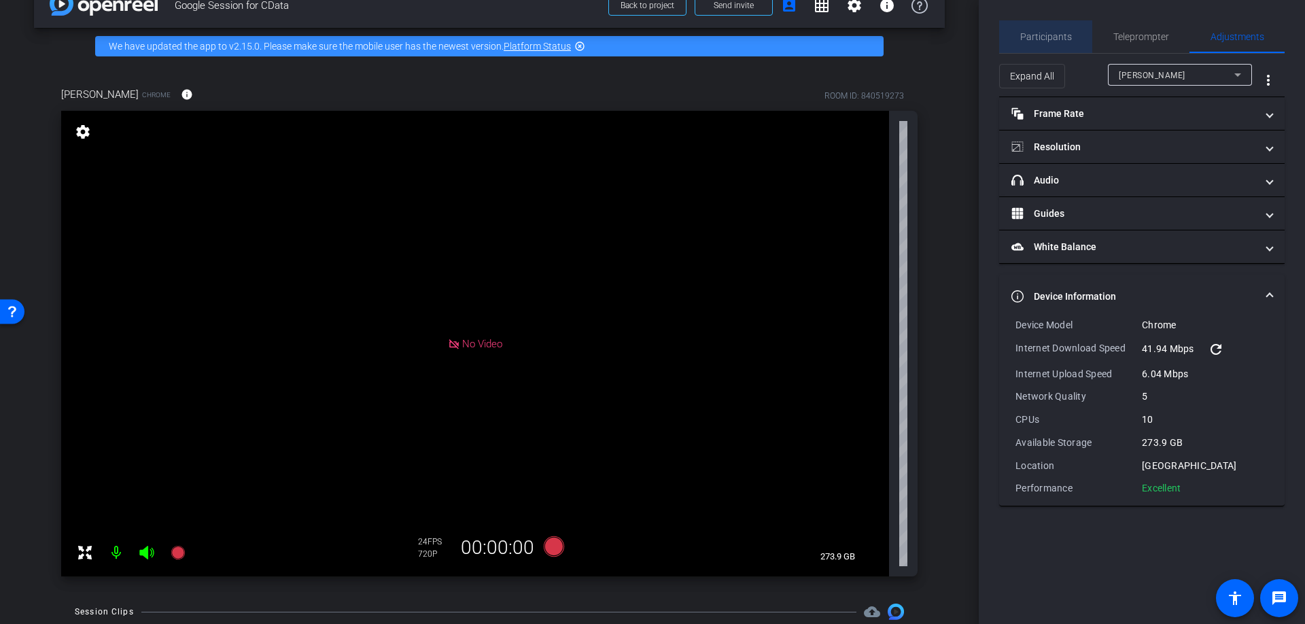
click at [1049, 33] on span "Participants" at bounding box center [1046, 37] width 52 height 10
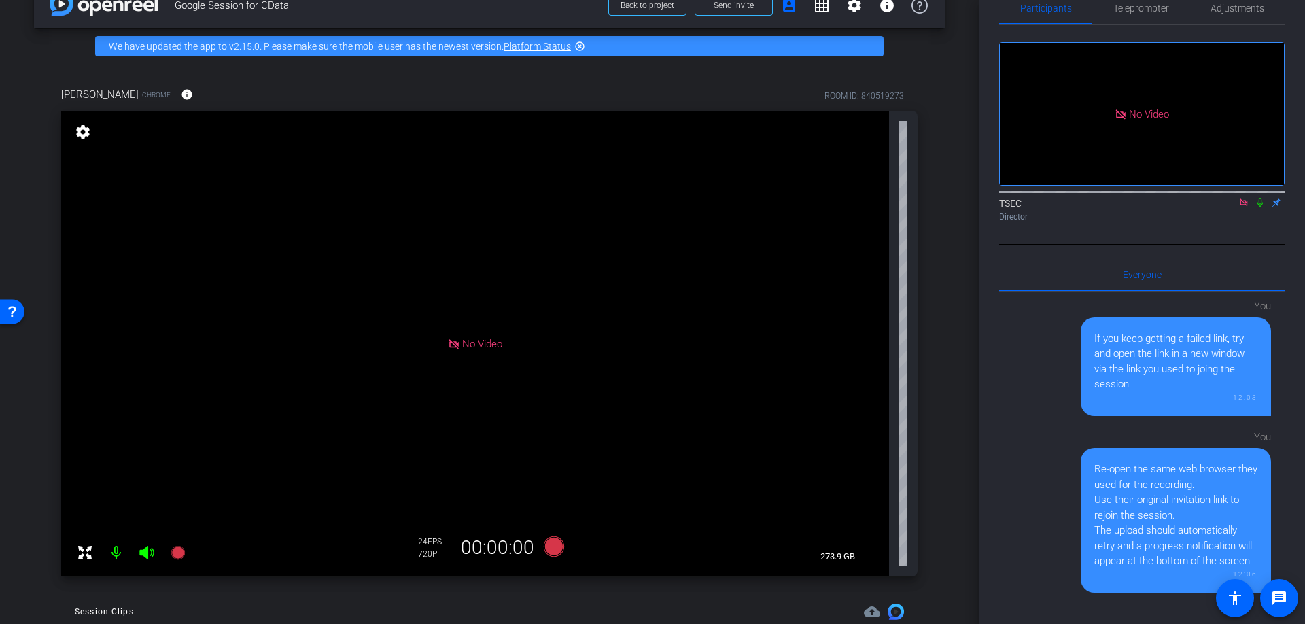
scroll to position [93, 0]
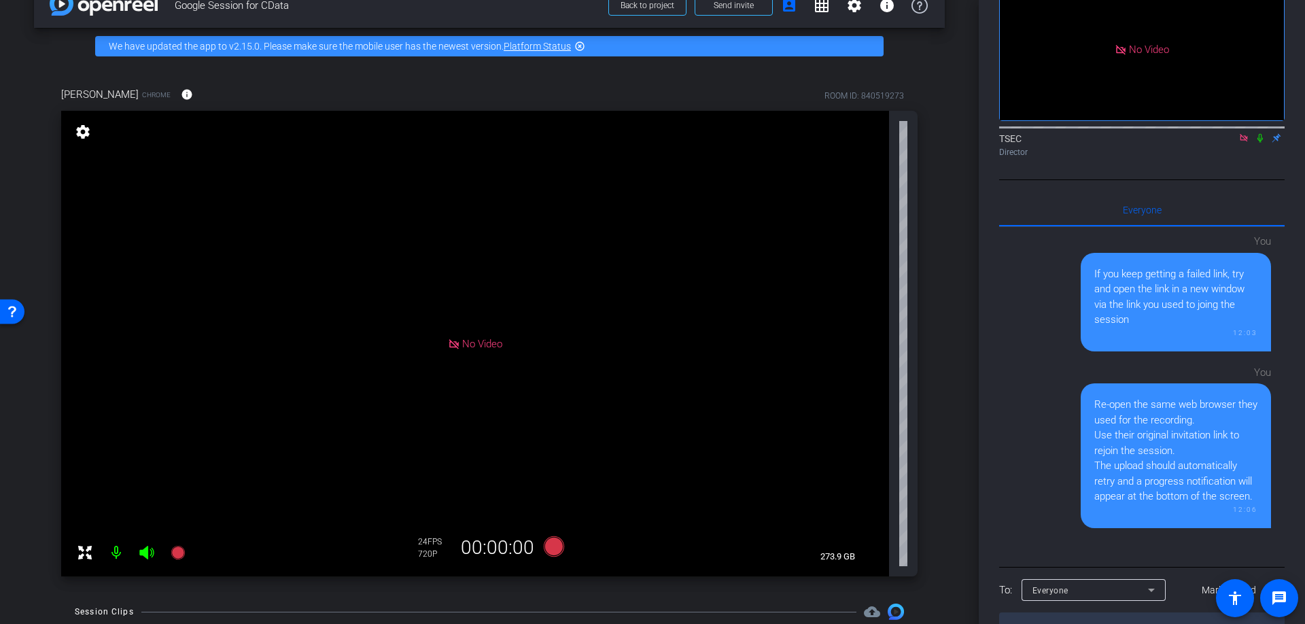
click at [1061, 586] on span "Everyone" at bounding box center [1050, 591] width 36 height 10
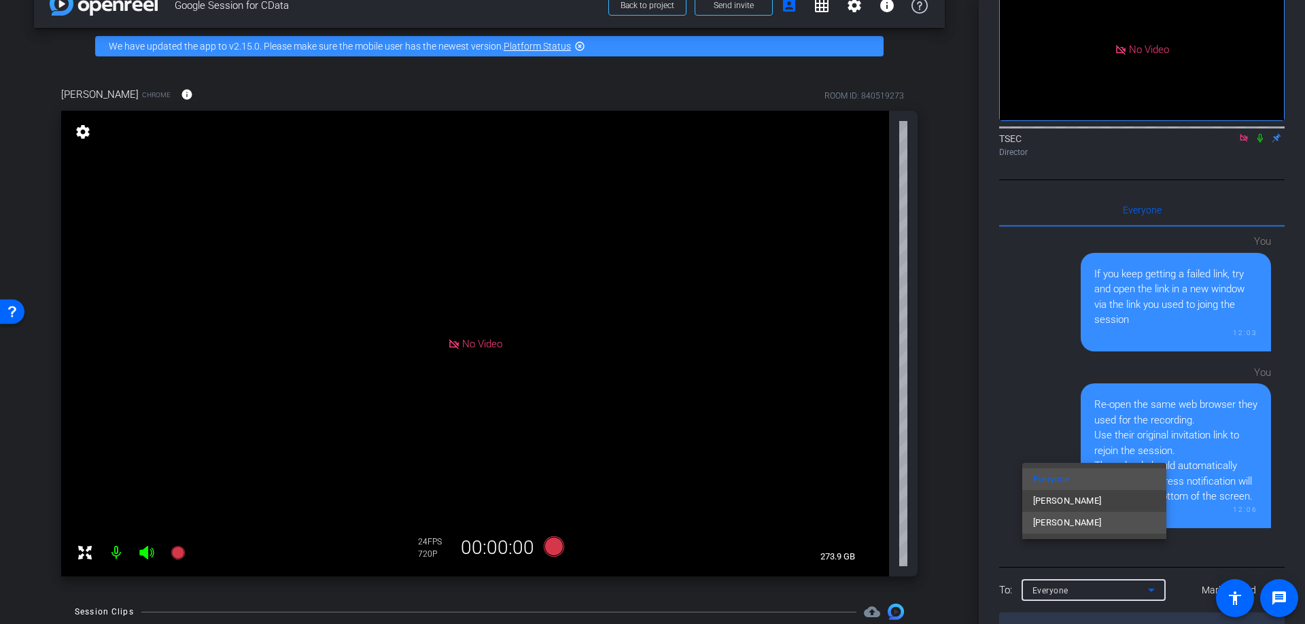
click at [1067, 521] on span "Philip Stephens" at bounding box center [1067, 523] width 69 height 16
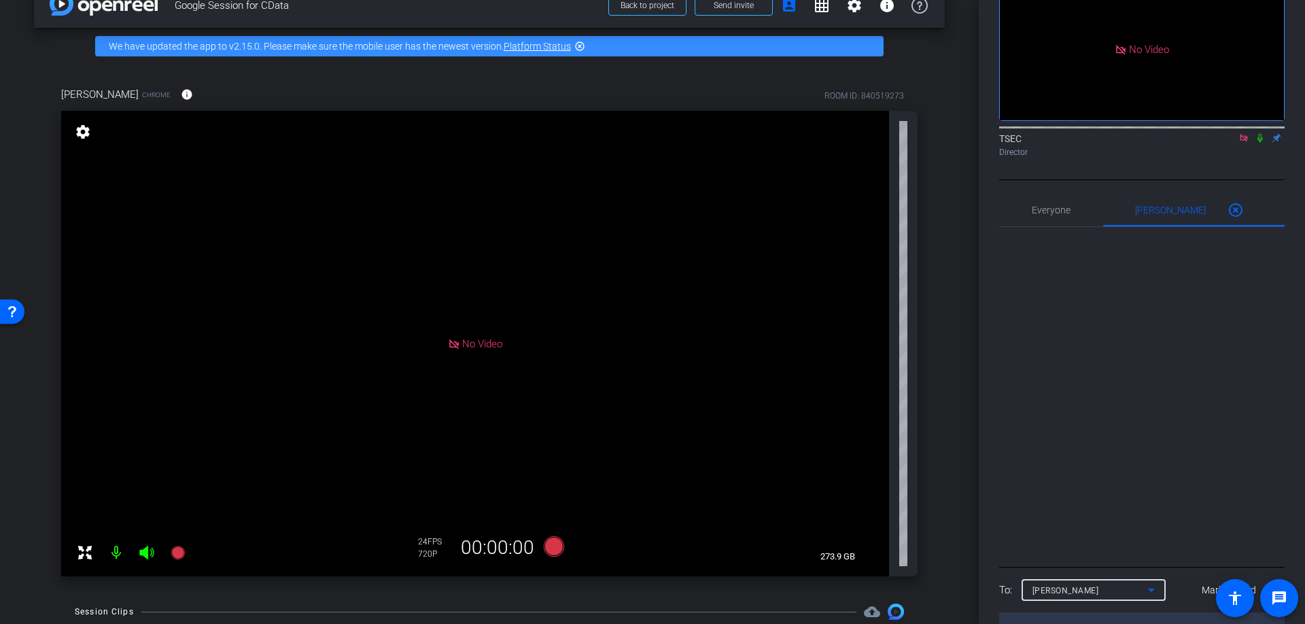
click at [1045, 612] on textarea at bounding box center [1141, 627] width 285 height 31
paste textarea "https://capture.openreel.com/video-retry"
type textarea "https://capture.openreel.com/video-retry"
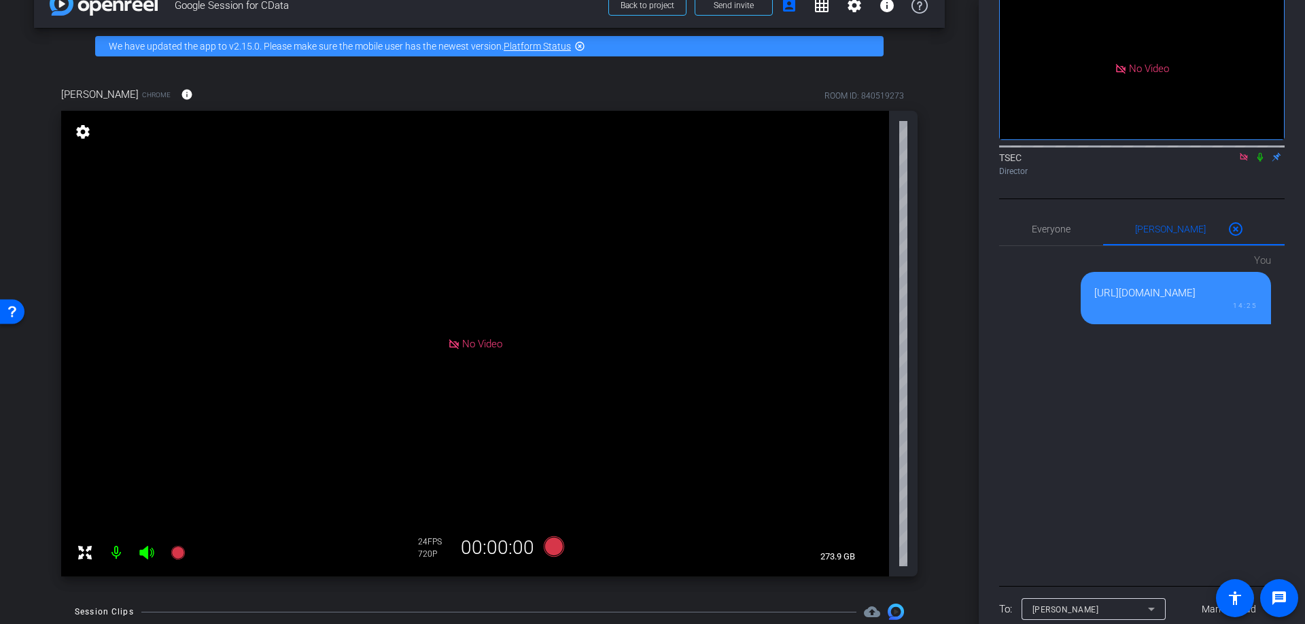
scroll to position [74, 0]
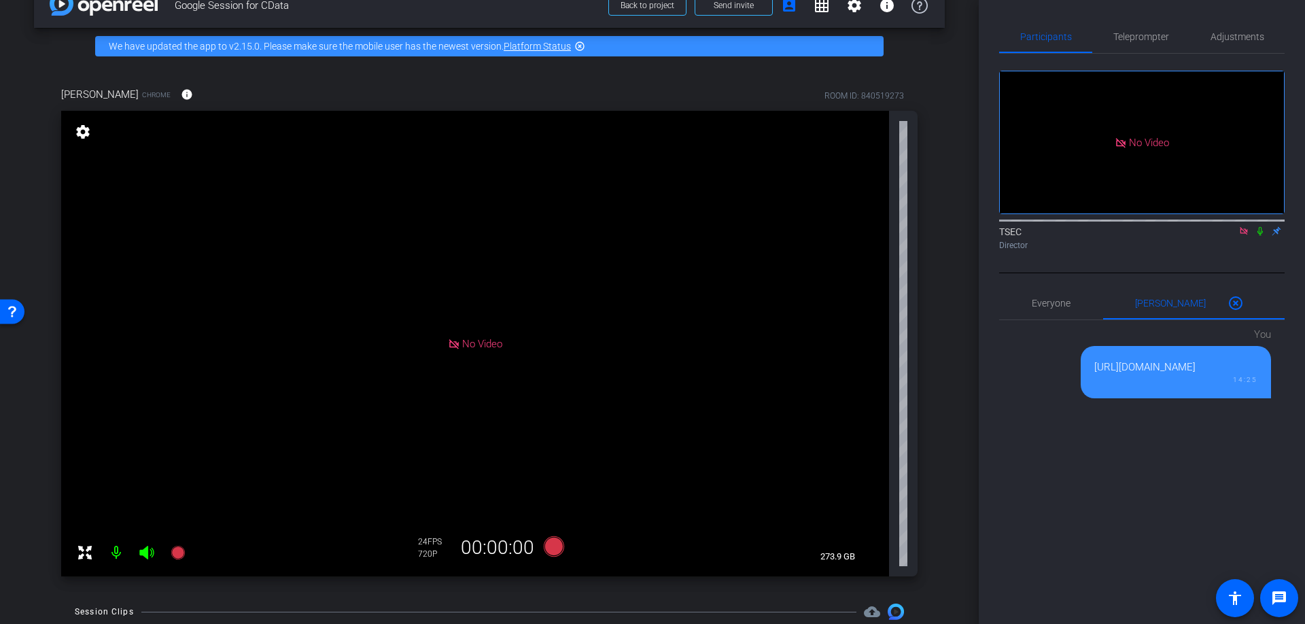
drag, startPoint x: 1115, startPoint y: 343, endPoint x: 1083, endPoint y: 324, distance: 36.8
click at [1083, 346] on div "https://capture.openreel.com/video-retry 14:25" at bounding box center [1176, 372] width 190 height 53
copy div "https://capture.openreel.com/video-retry"
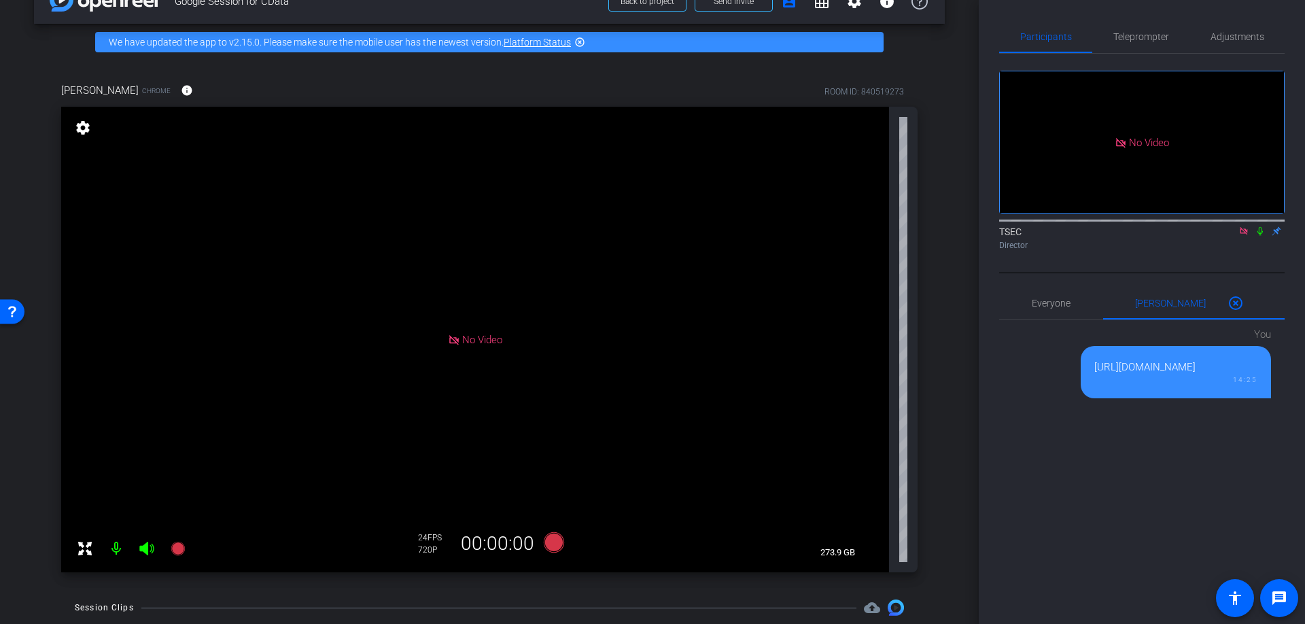
scroll to position [42, 0]
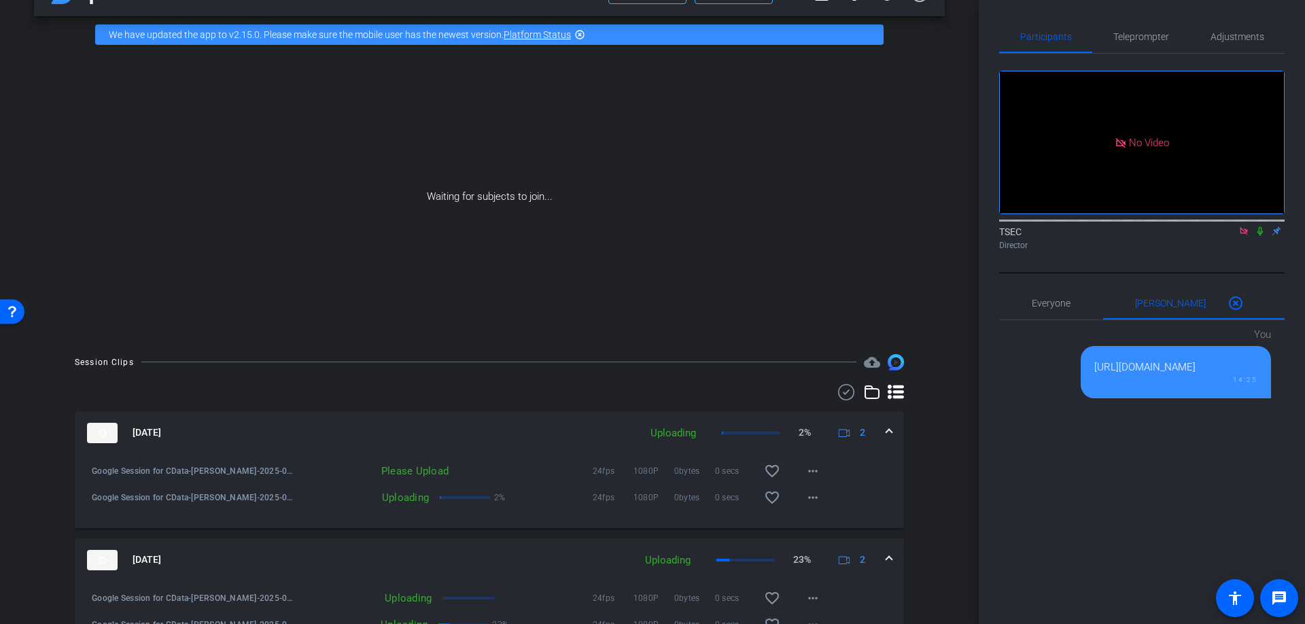
click at [1259, 226] on icon at bounding box center [1260, 231] width 11 height 10
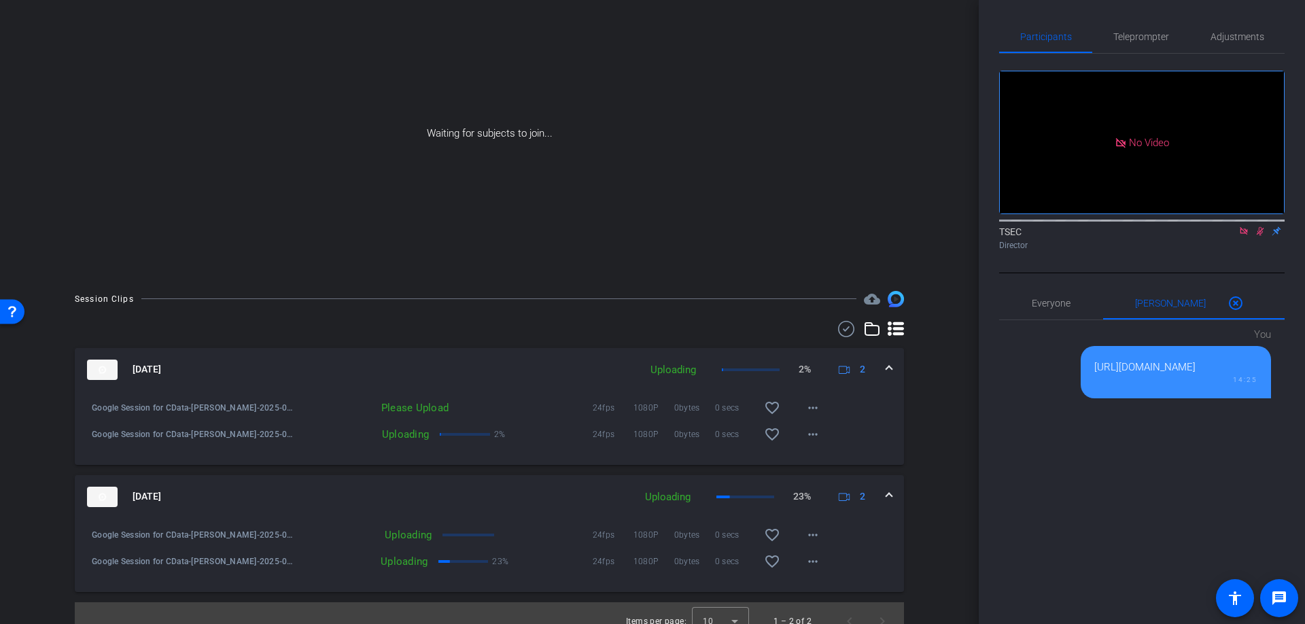
scroll to position [0, 0]
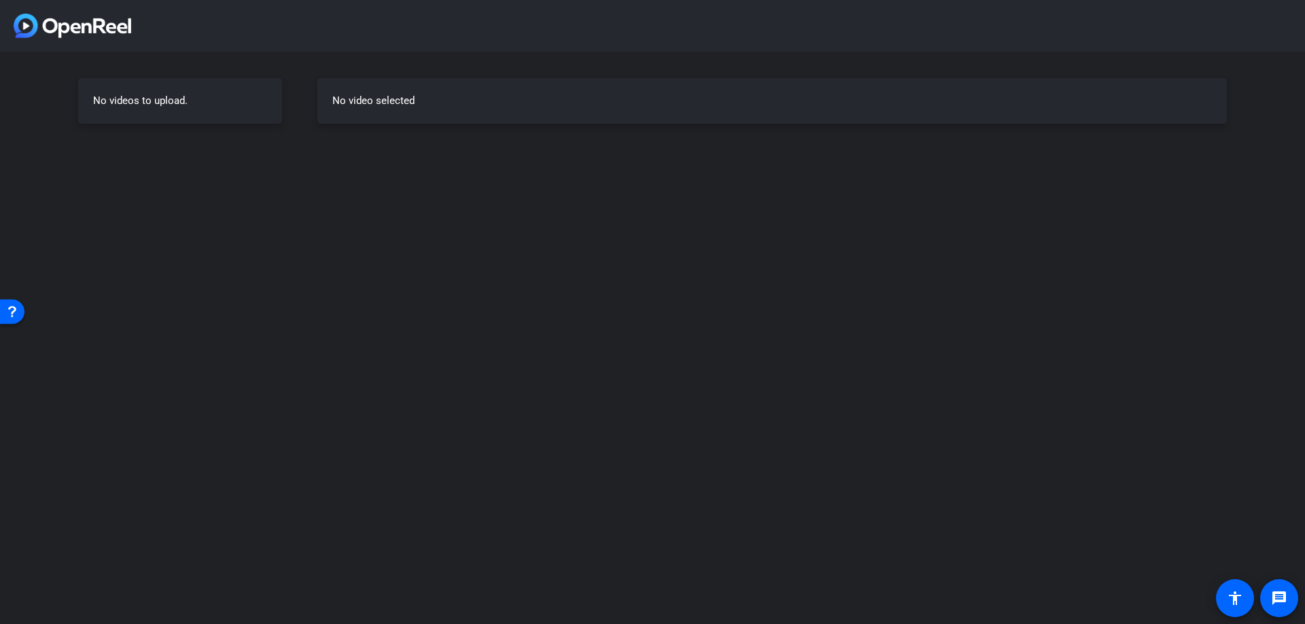
click at [790, 247] on div "No videos to upload. No video selected" at bounding box center [652, 312] width 1305 height 624
